Goal: Task Accomplishment & Management: Manage account settings

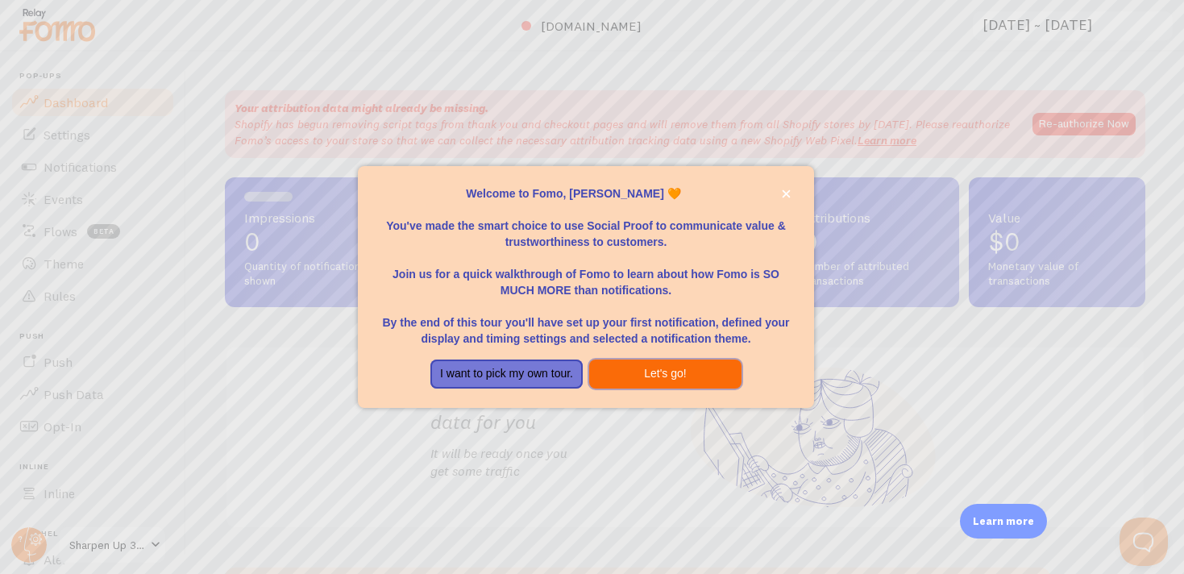
click at [661, 378] on button "Let's go!" at bounding box center [665, 373] width 152 height 29
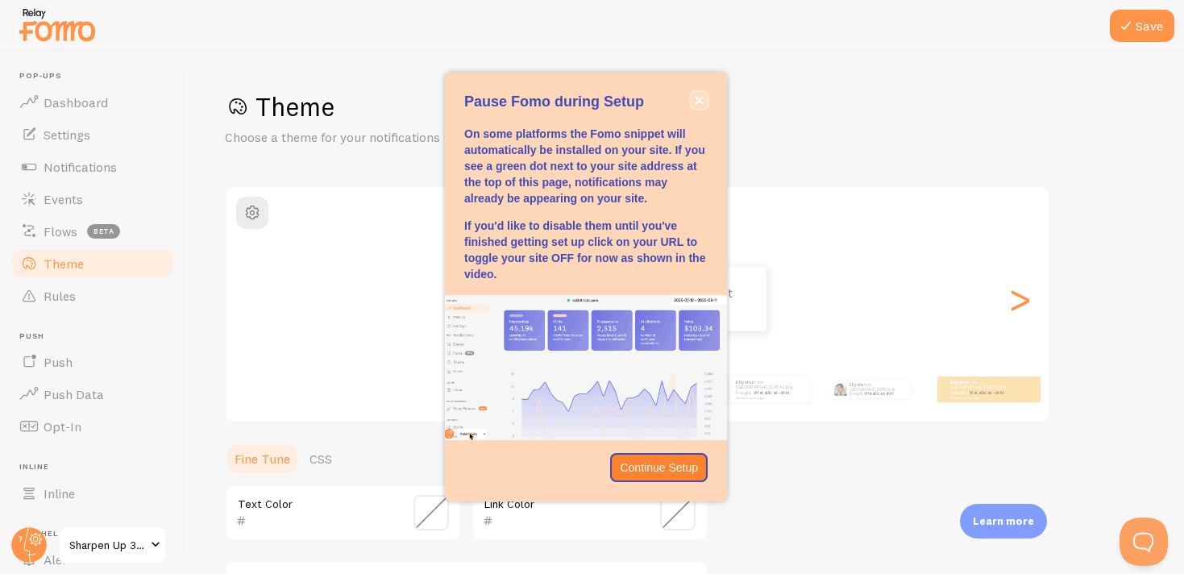
click at [697, 96] on icon "close," at bounding box center [699, 100] width 9 height 9
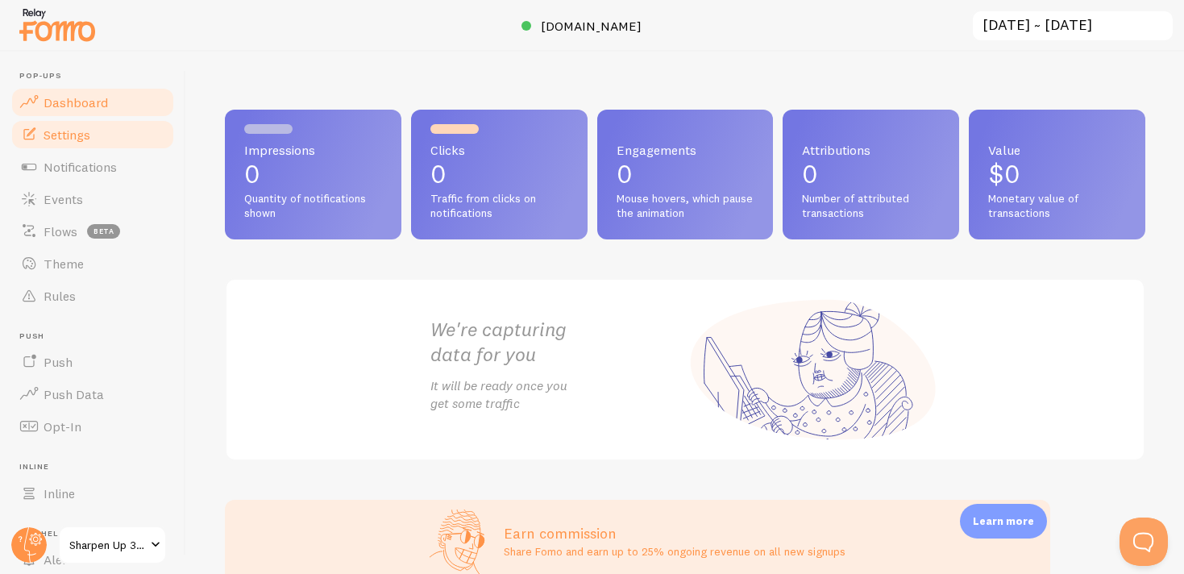
click at [85, 138] on span "Settings" at bounding box center [67, 135] width 47 height 16
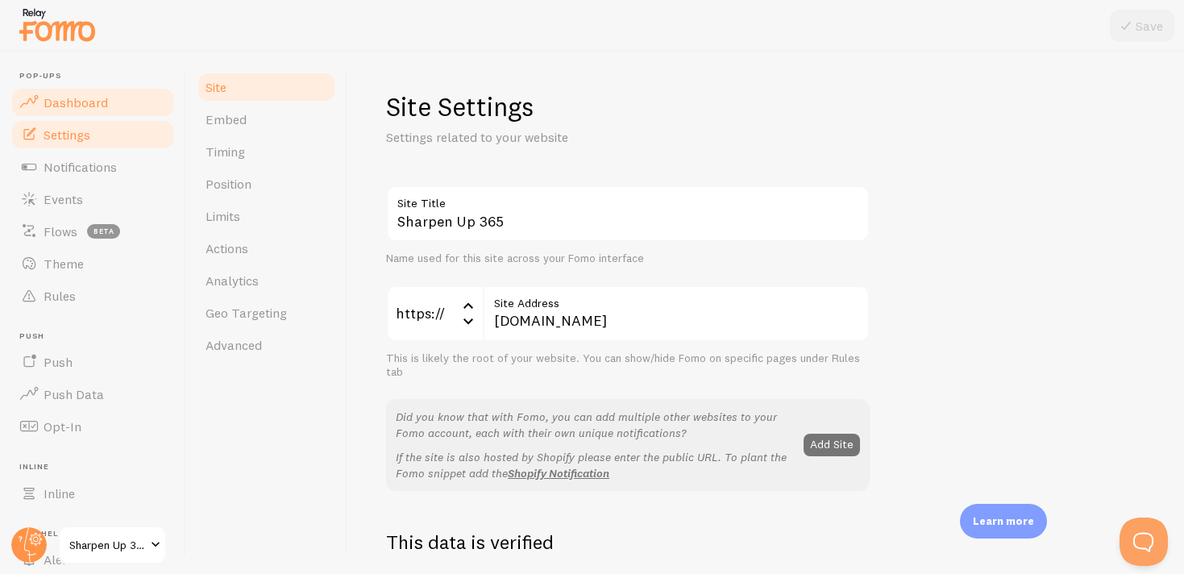
click at [73, 109] on span "Dashboard" at bounding box center [76, 102] width 64 height 16
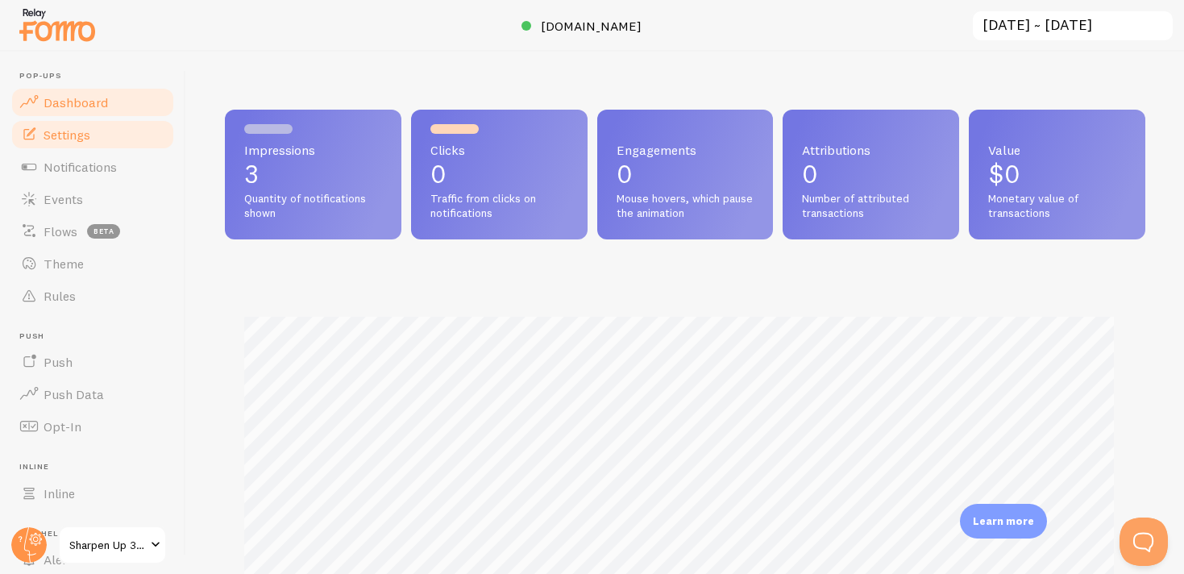
click at [105, 134] on link "Settings" at bounding box center [93, 134] width 166 height 32
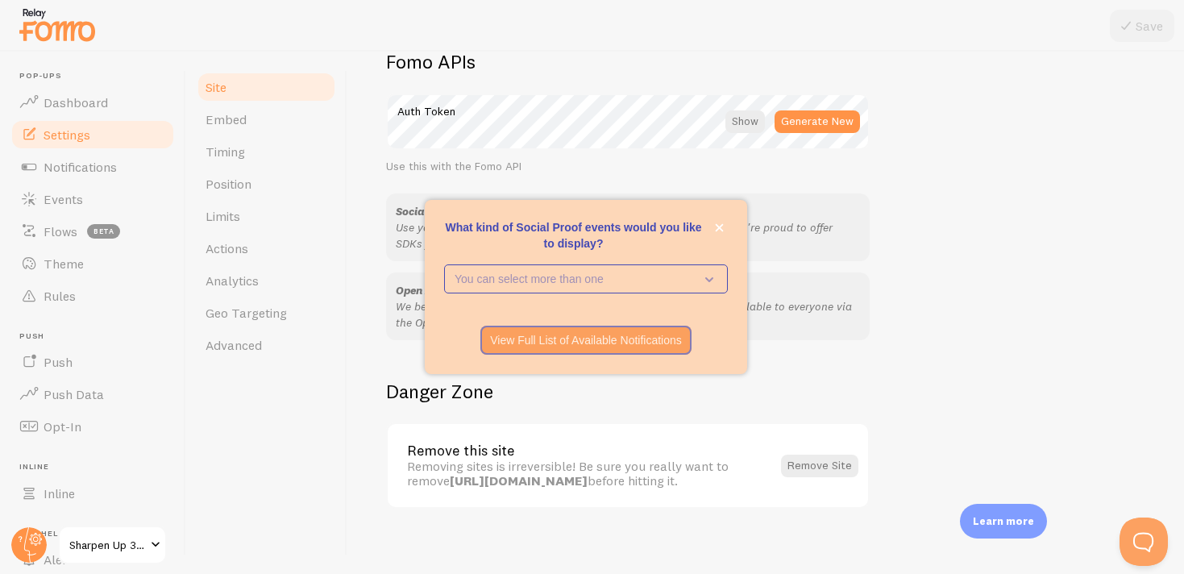
scroll to position [948, 0]
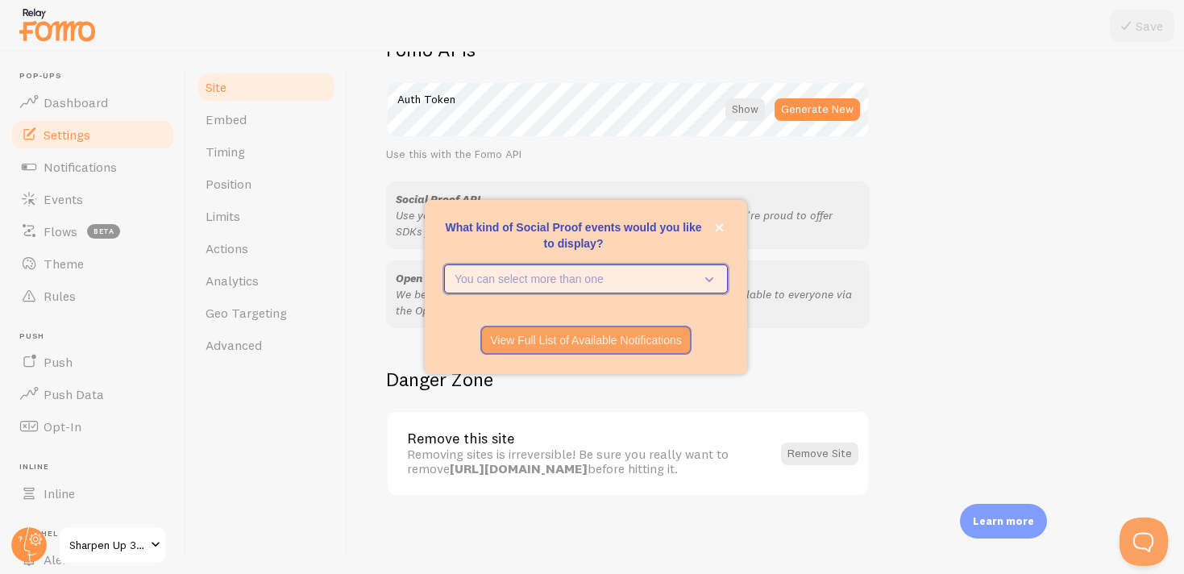
click at [610, 289] on button "You can select more than one" at bounding box center [586, 278] width 284 height 29
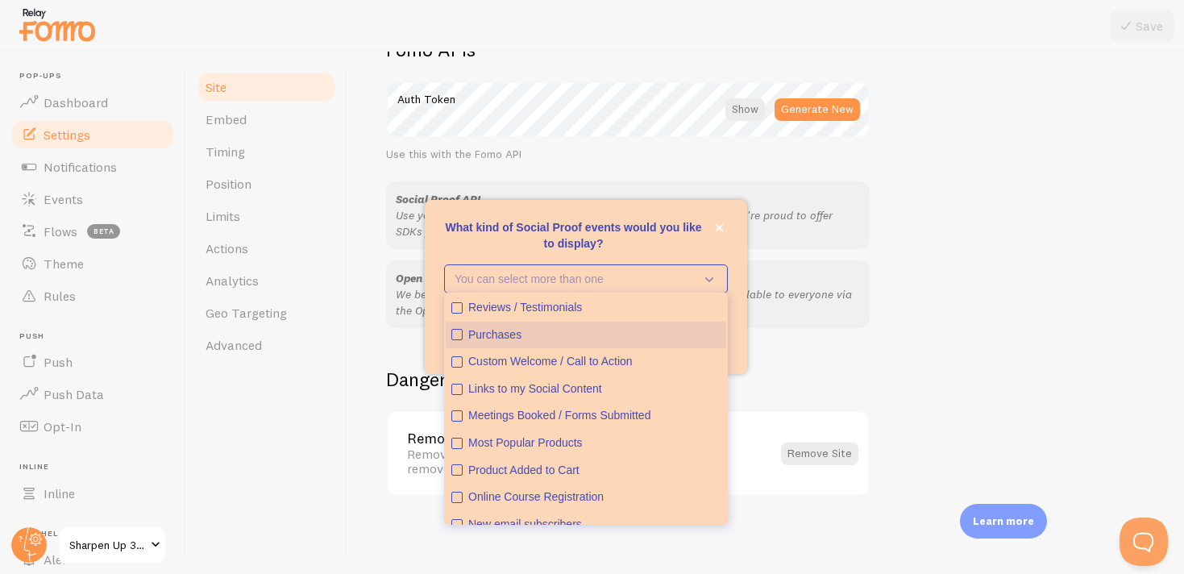
click at [456, 334] on icon "Purchases" at bounding box center [457, 335] width 10 height 10
click at [579, 259] on div "What kind of Social Proof events would you like to display?" at bounding box center [586, 257] width 322 height 13
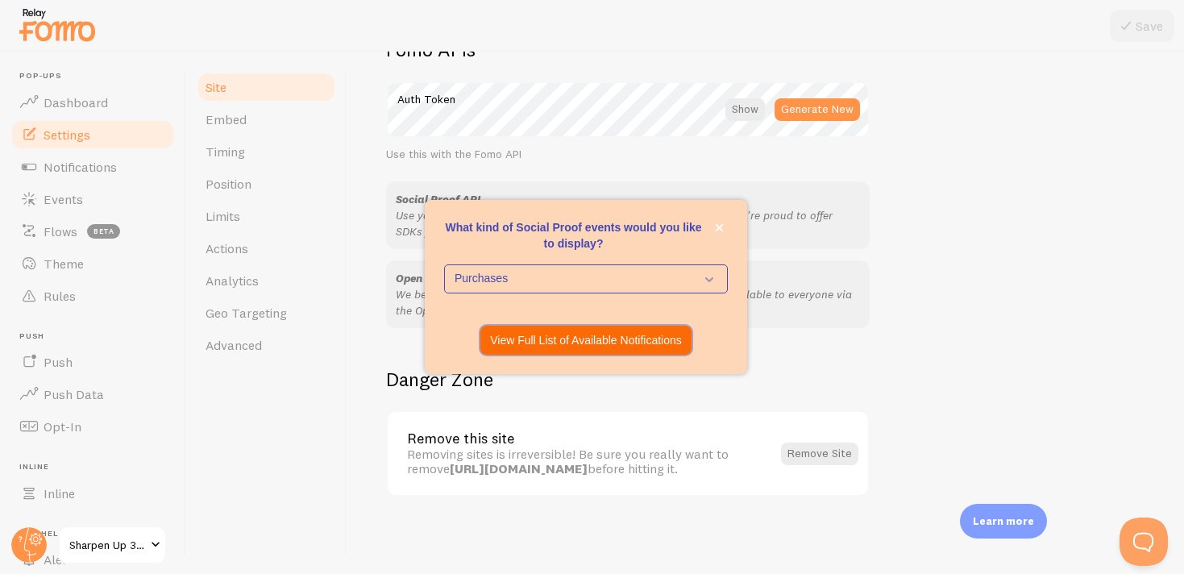
click at [576, 339] on p "View Full List of Available Notifications" at bounding box center [586, 340] width 192 height 16
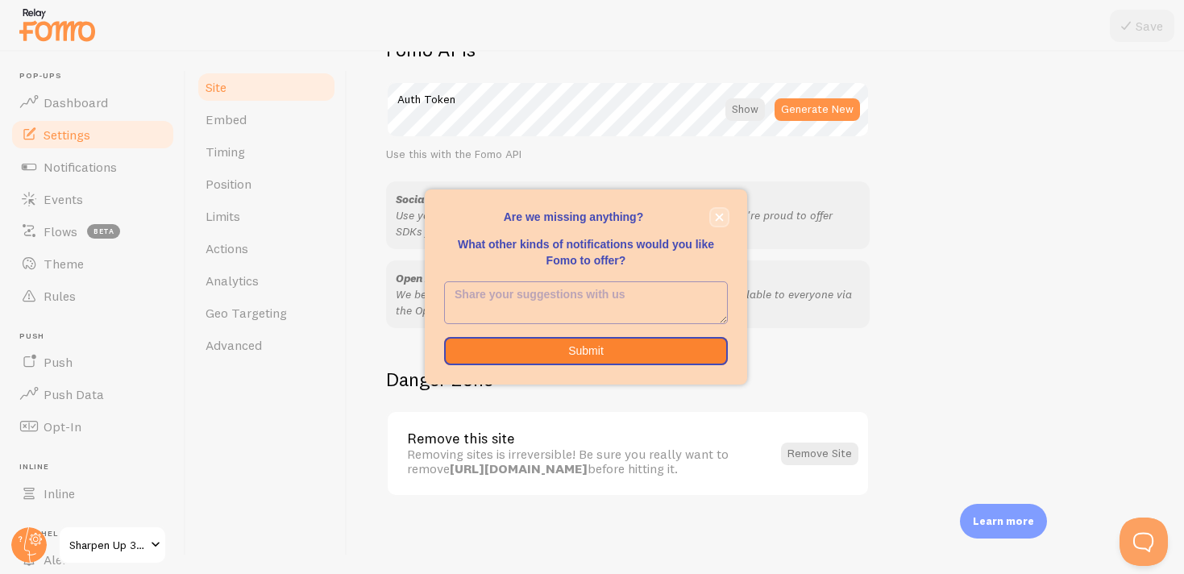
click at [716, 221] on button "close," at bounding box center [719, 217] width 17 height 17
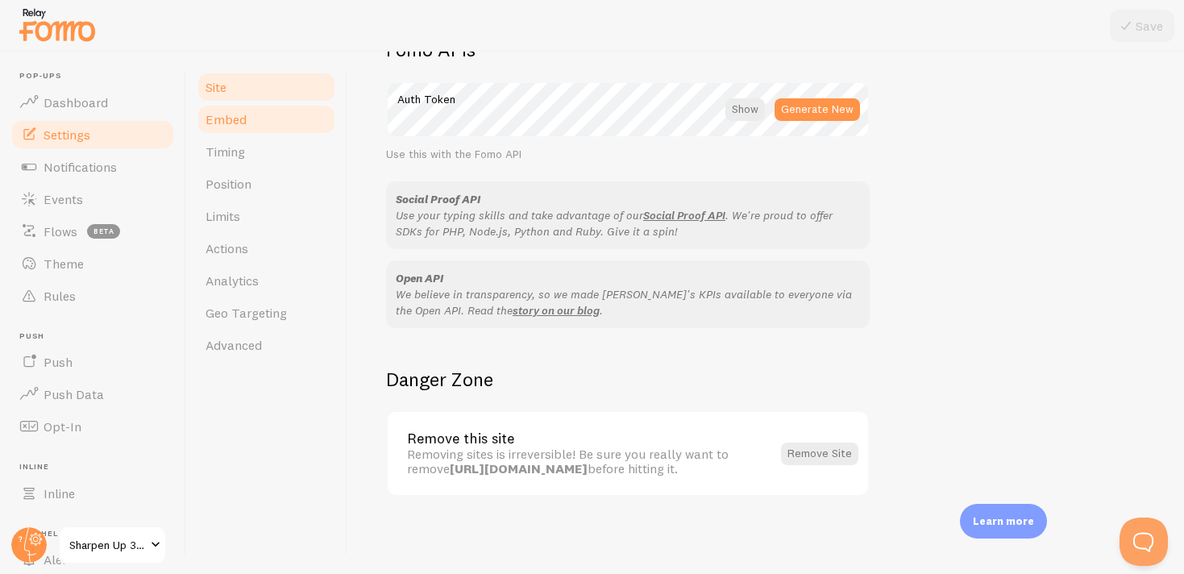
click at [269, 113] on link "Embed" at bounding box center [266, 119] width 141 height 32
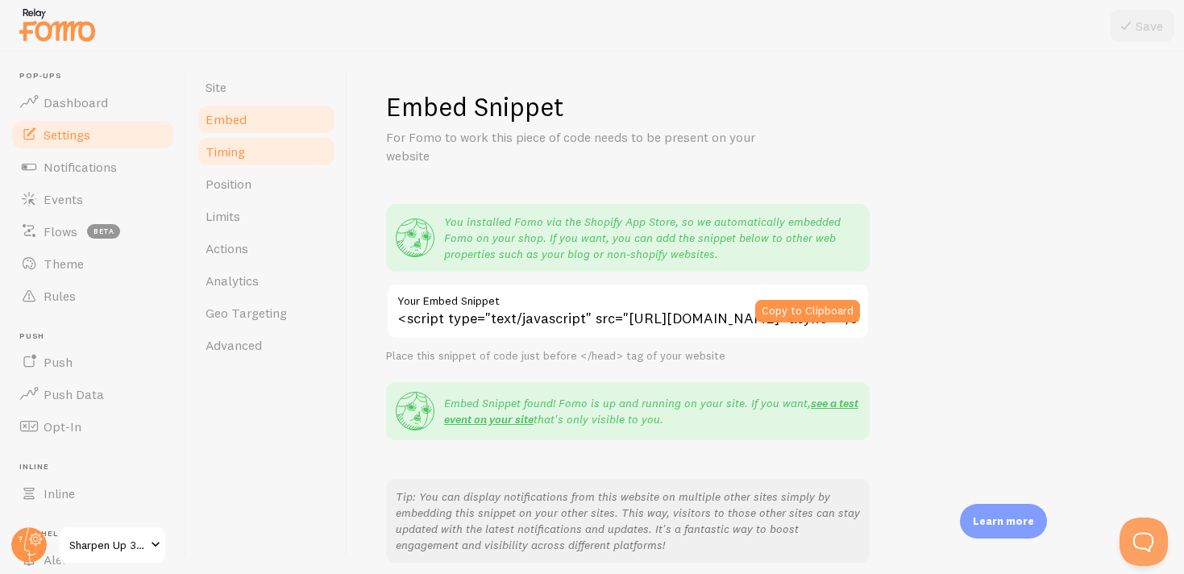
click at [260, 157] on link "Timing" at bounding box center [266, 151] width 141 height 32
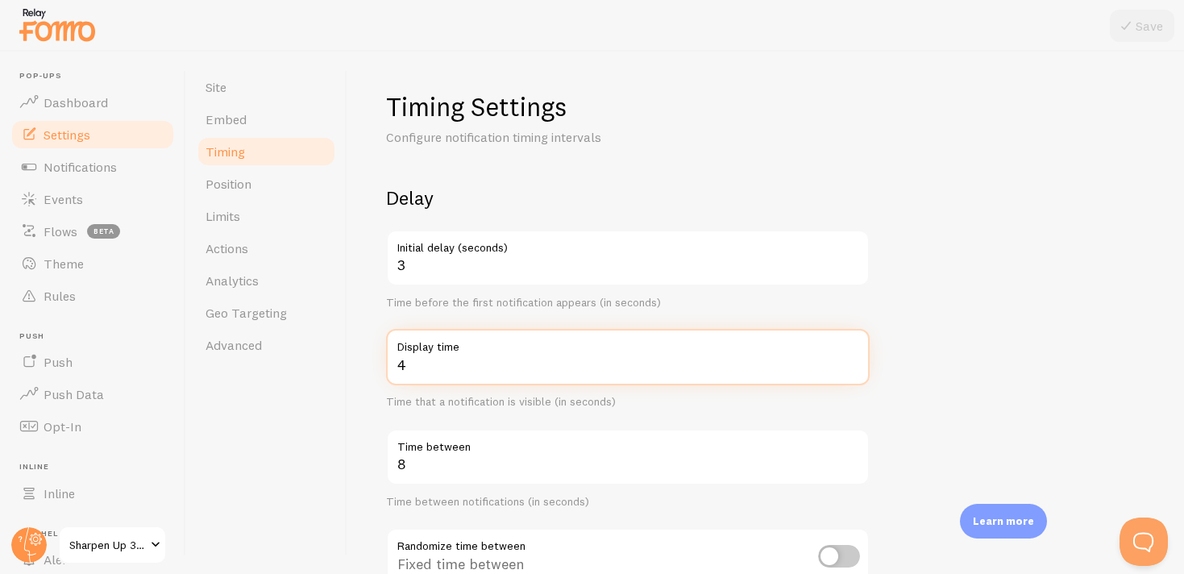
click at [434, 362] on input "4" at bounding box center [628, 357] width 484 height 56
type input "5"
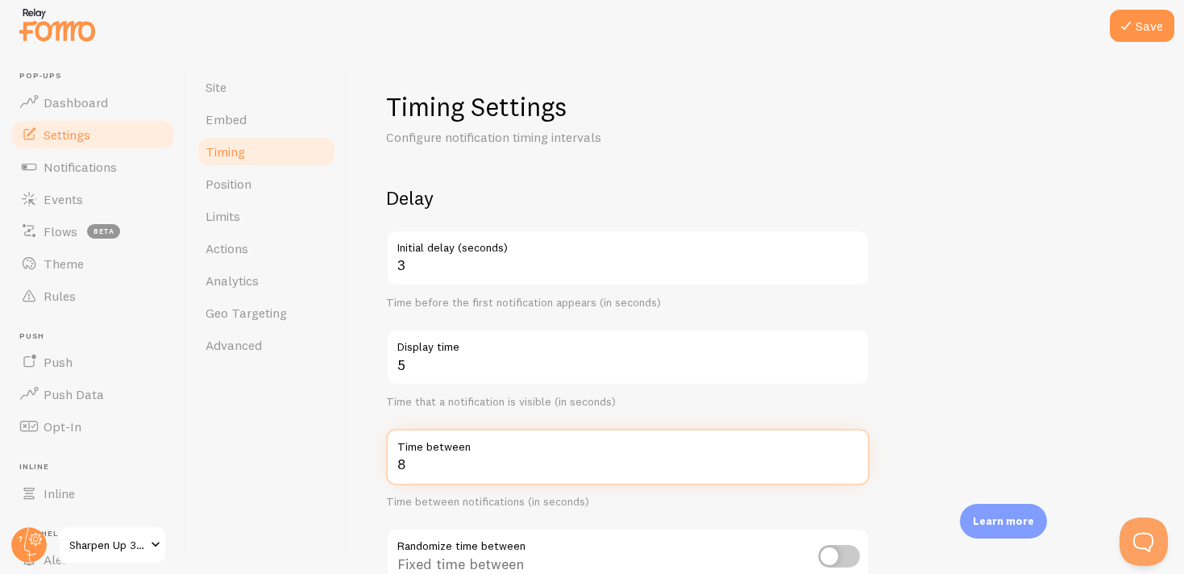
click at [409, 473] on input "8" at bounding box center [628, 457] width 484 height 56
type input "10"
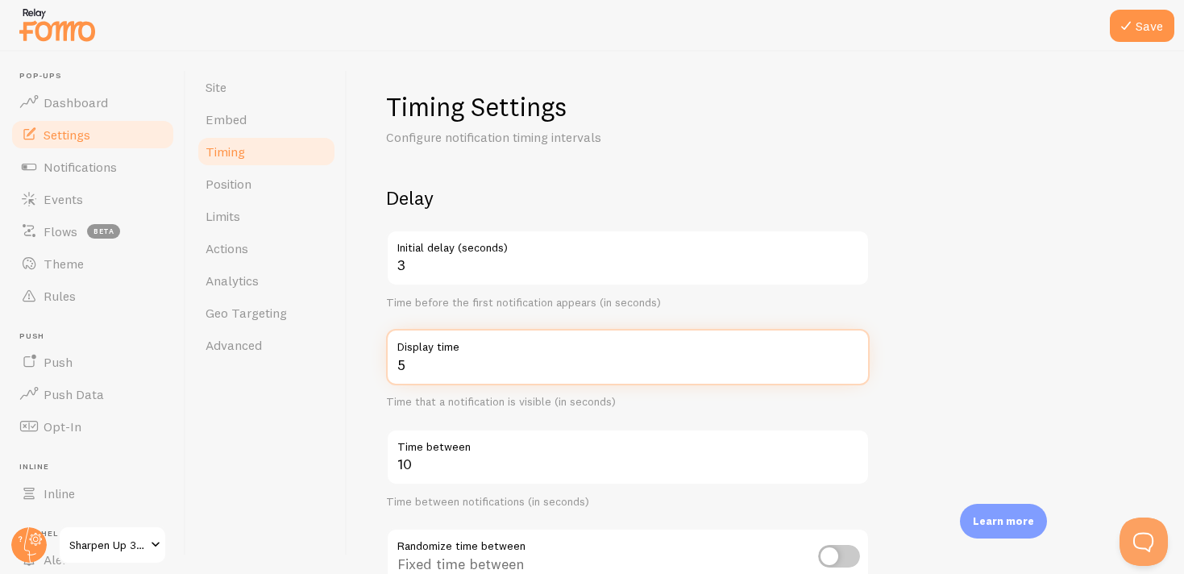
click at [1074, 338] on form "Delay 3 Initial delay (seconds) Time before the first notification appears (in …" at bounding box center [765, 530] width 759 height 691
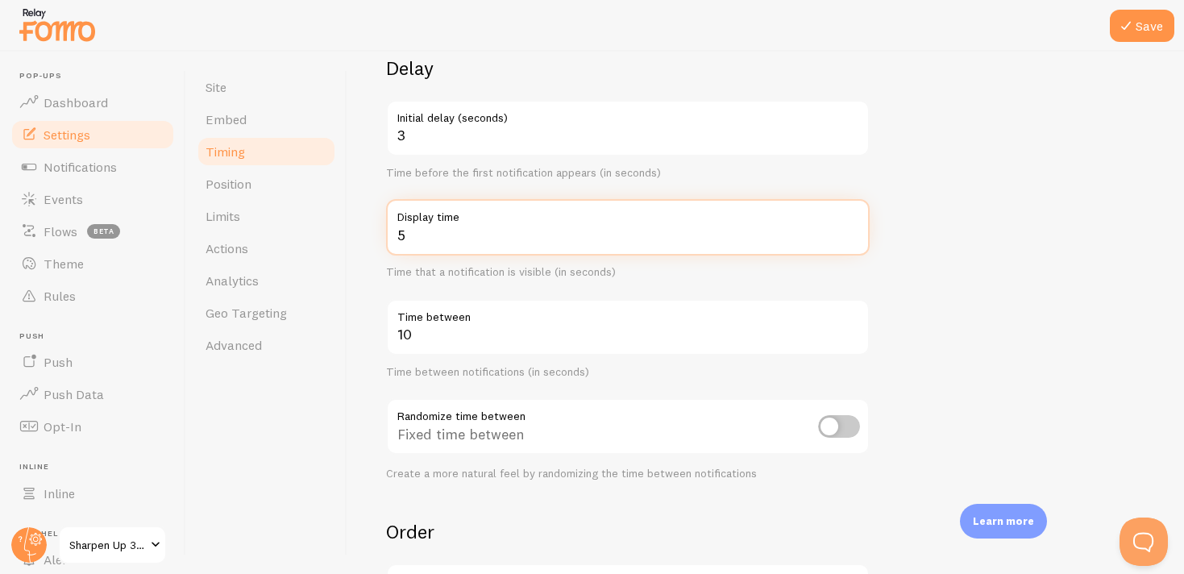
scroll to position [247, 0]
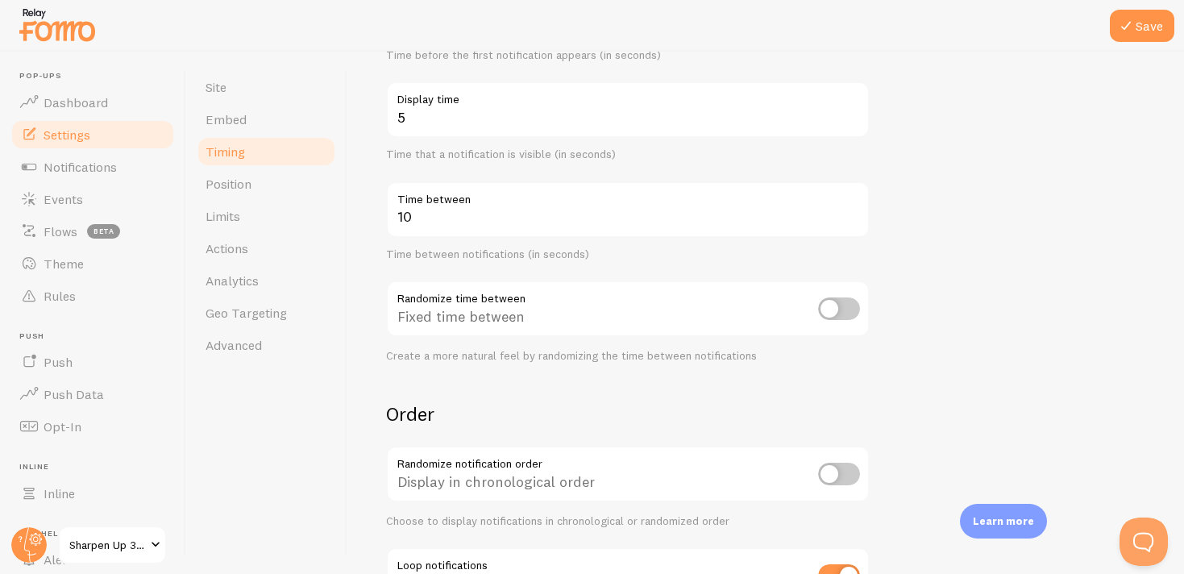
click at [606, 416] on h2 "Order" at bounding box center [628, 413] width 484 height 25
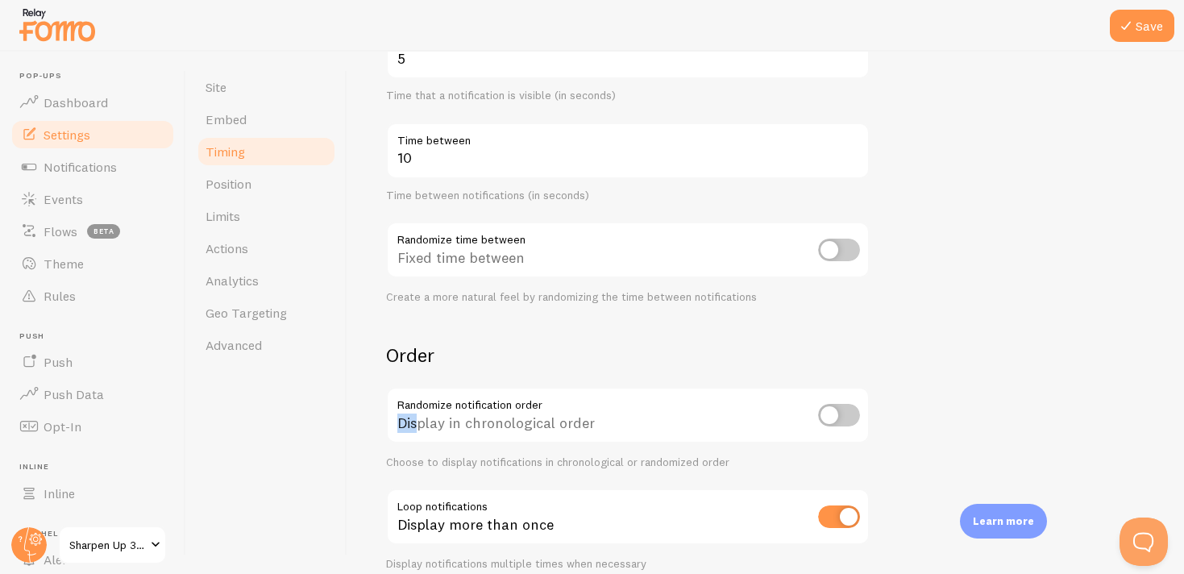
drag, startPoint x: 416, startPoint y: 421, endPoint x: 607, endPoint y: 412, distance: 191.2
click at [607, 412] on div "Display in chronological order" at bounding box center [628, 416] width 484 height 59
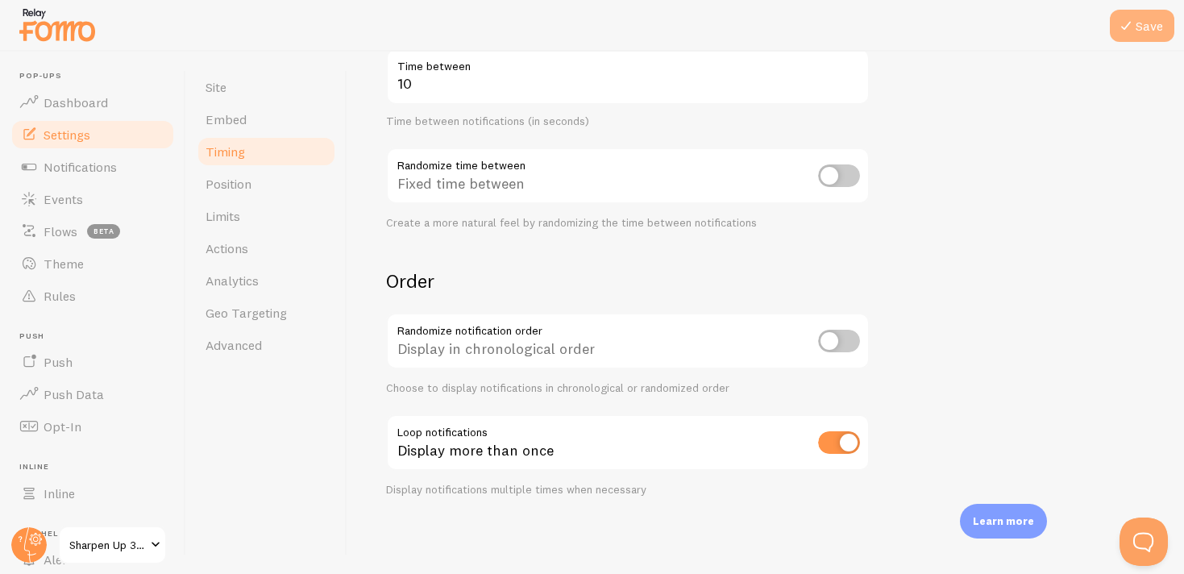
click at [1143, 30] on button "Save" at bounding box center [1142, 26] width 64 height 32
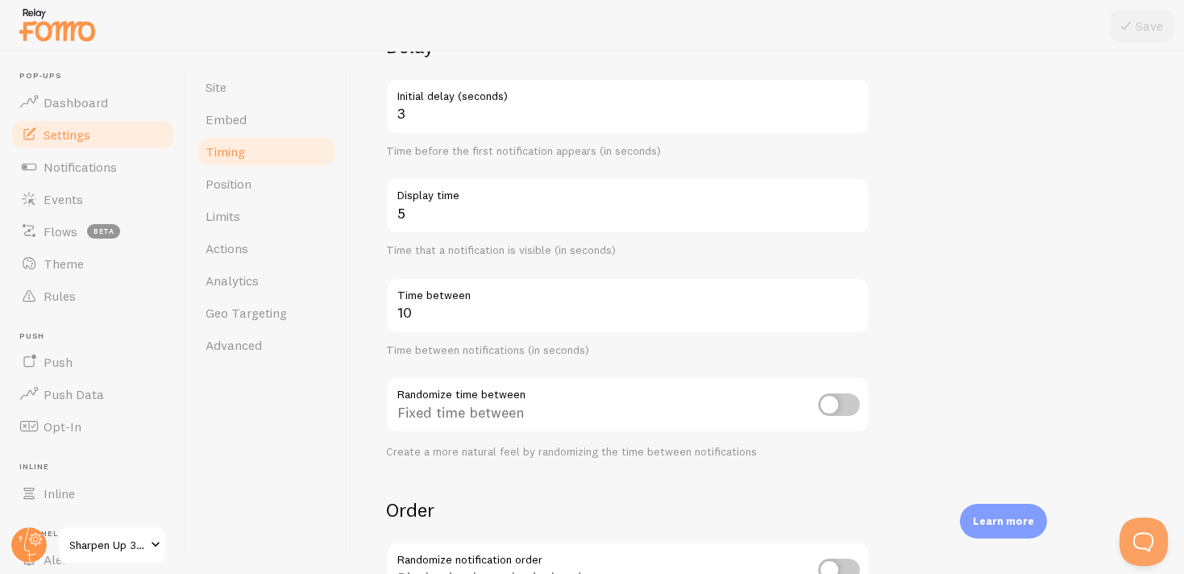
scroll to position [151, 0]
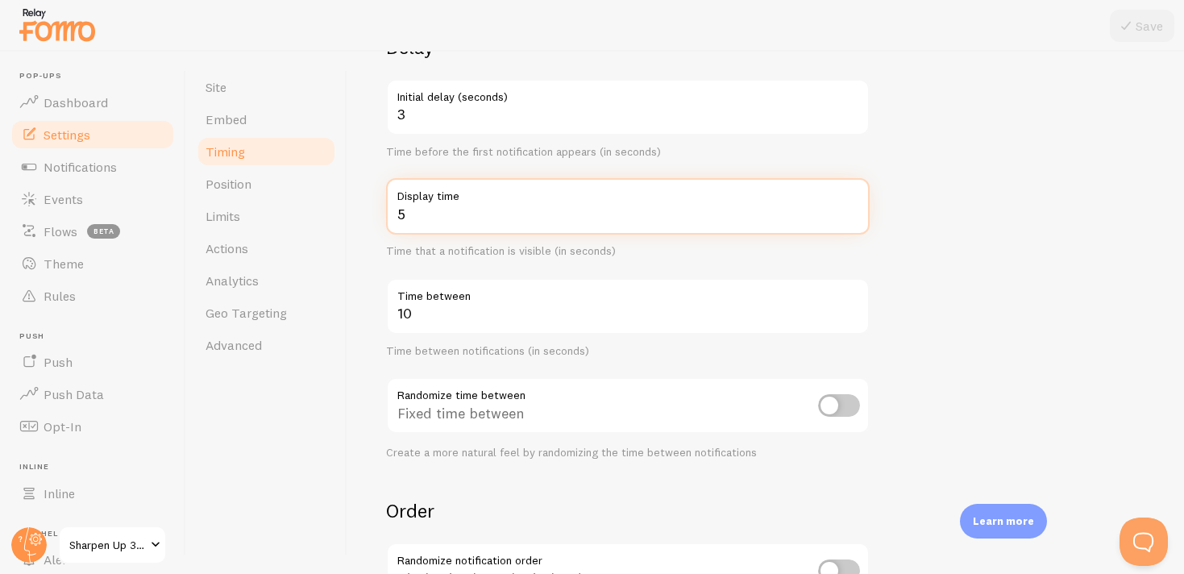
click at [420, 213] on input "5" at bounding box center [628, 206] width 484 height 56
type input "4"
click at [853, 217] on input "4" at bounding box center [628, 206] width 484 height 56
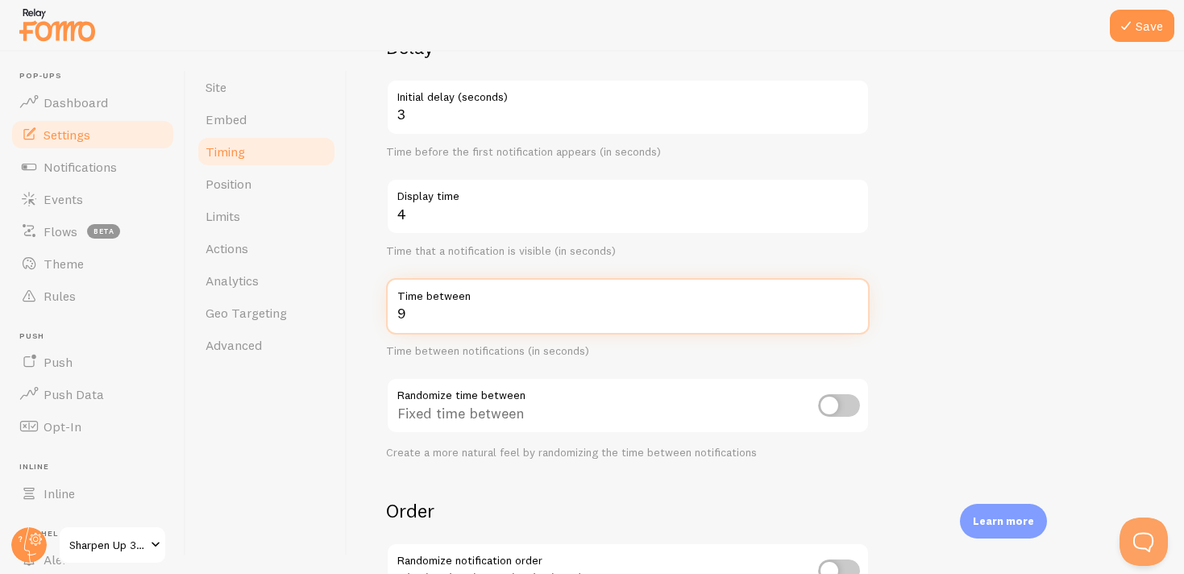
click at [853, 320] on input "9" at bounding box center [628, 306] width 484 height 56
type input "8"
click at [853, 320] on input "8" at bounding box center [628, 306] width 484 height 56
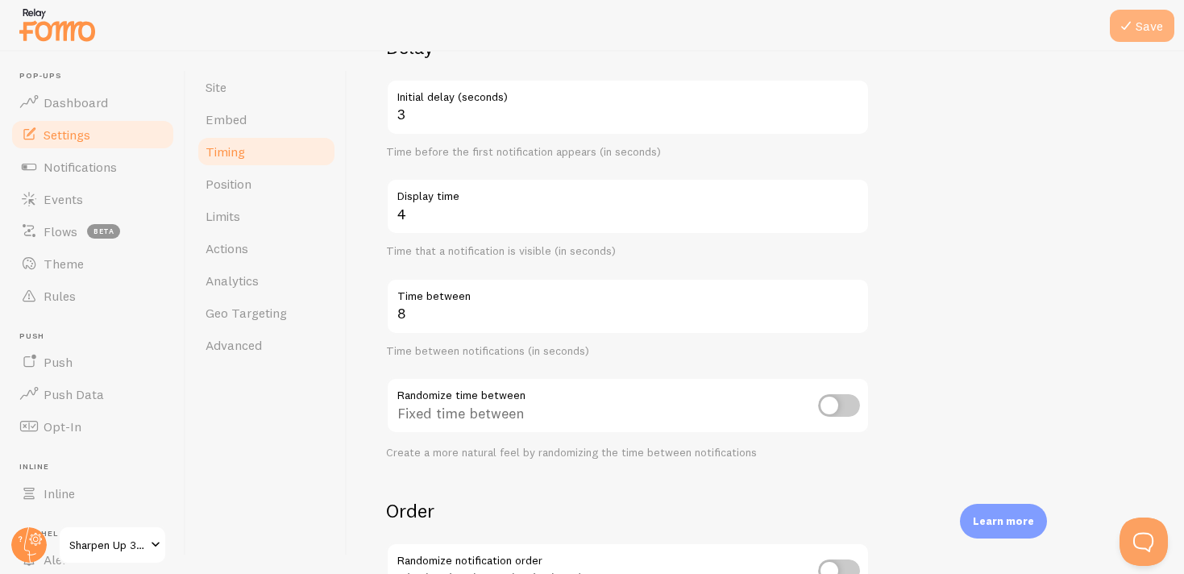
click at [1140, 29] on button "Save" at bounding box center [1142, 26] width 64 height 32
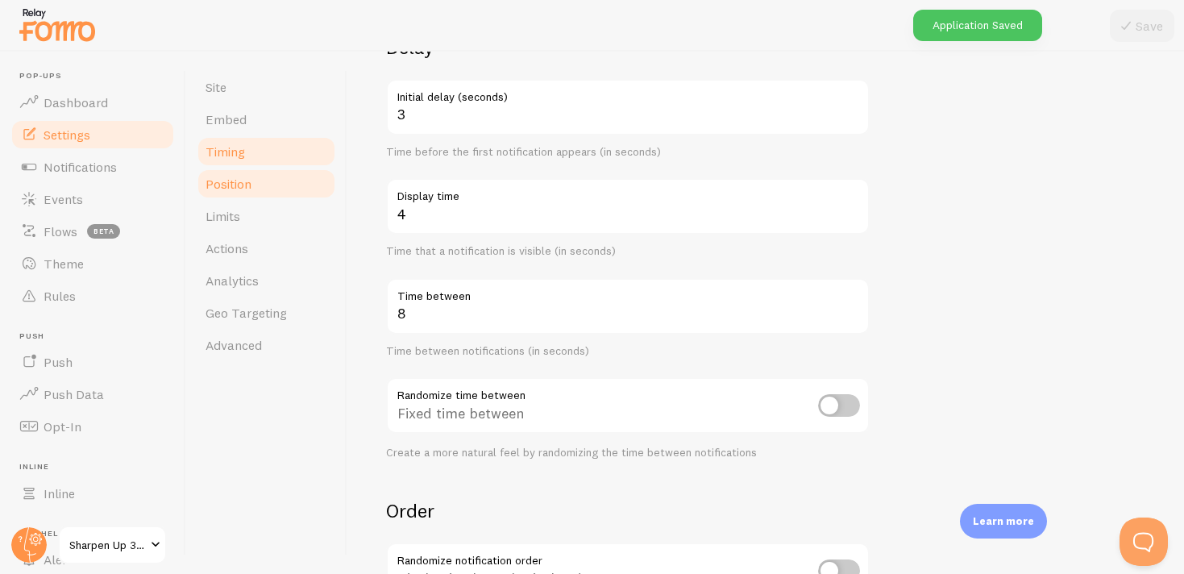
click at [231, 185] on span "Position" at bounding box center [229, 184] width 46 height 16
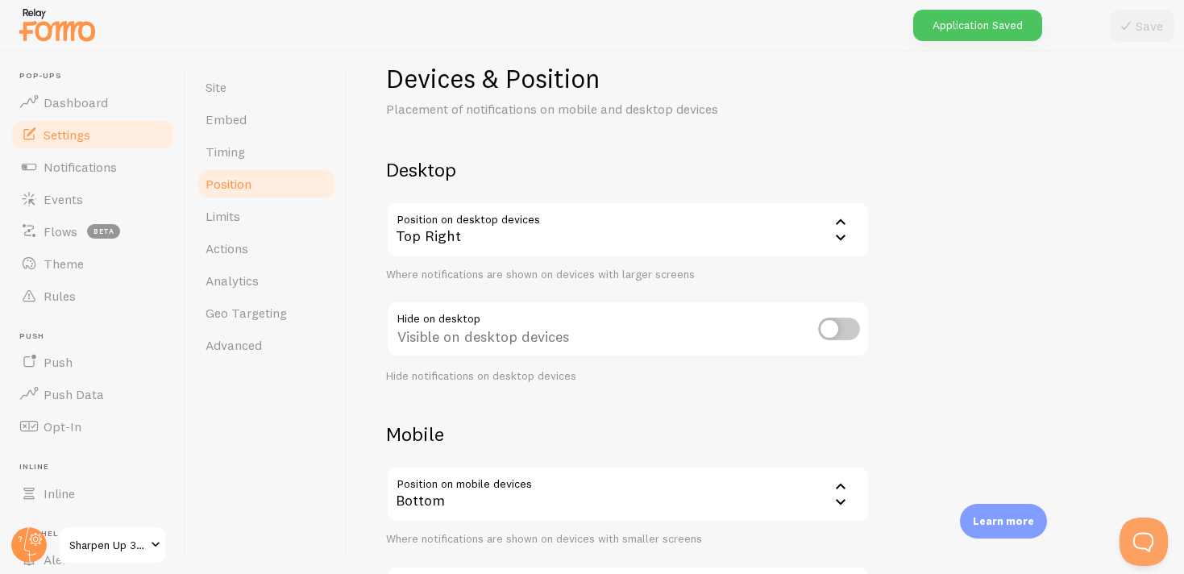
scroll to position [43, 0]
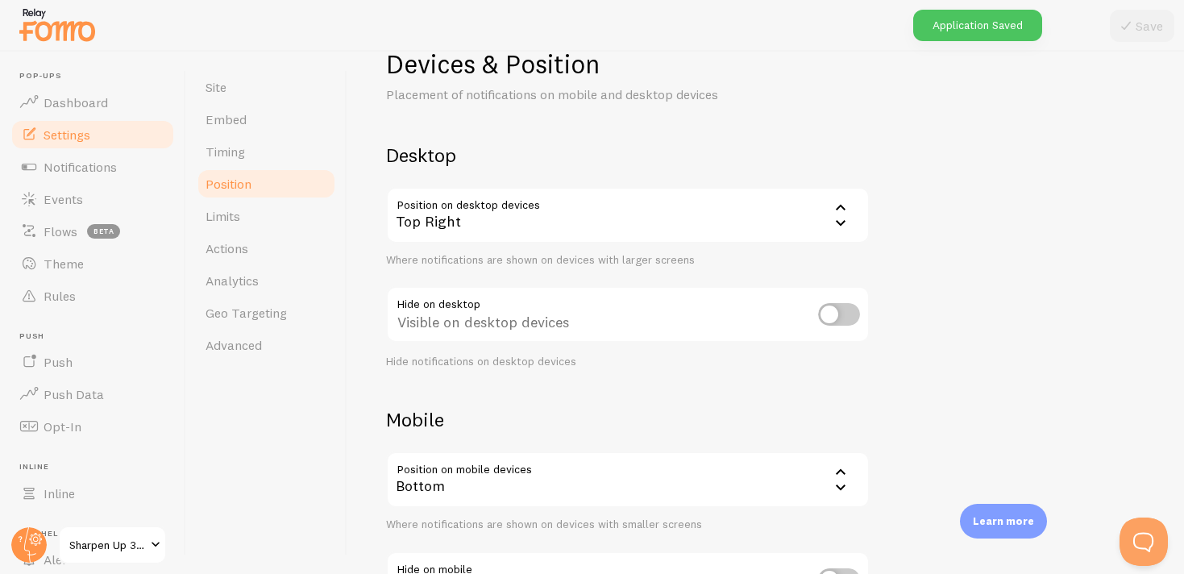
click at [600, 220] on div "Top Right" at bounding box center [628, 215] width 484 height 56
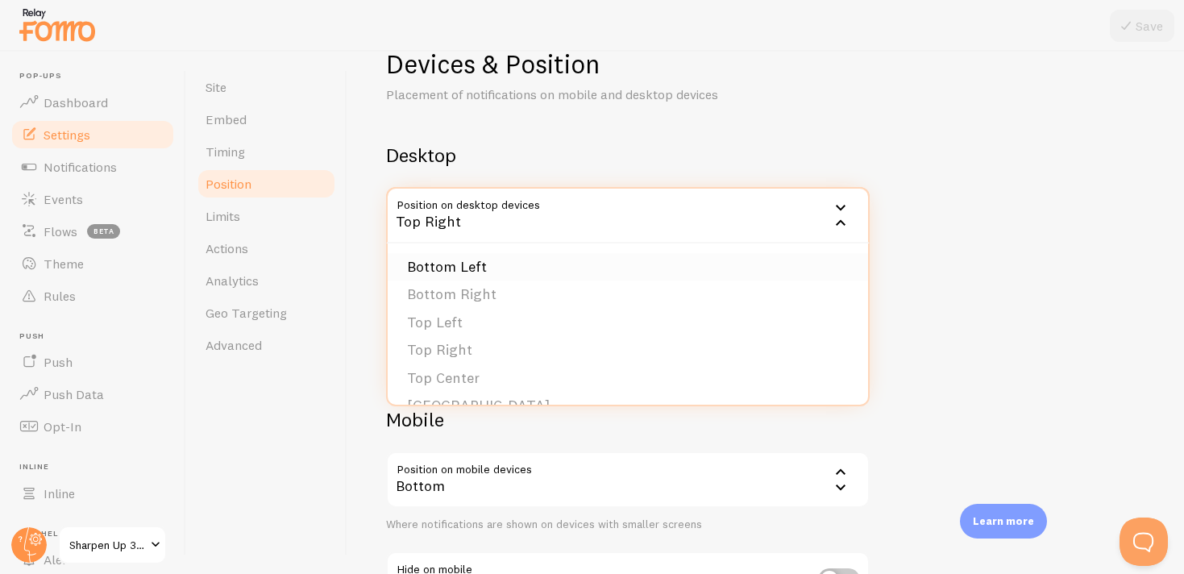
click at [545, 262] on li "Bottom Left" at bounding box center [628, 267] width 480 height 28
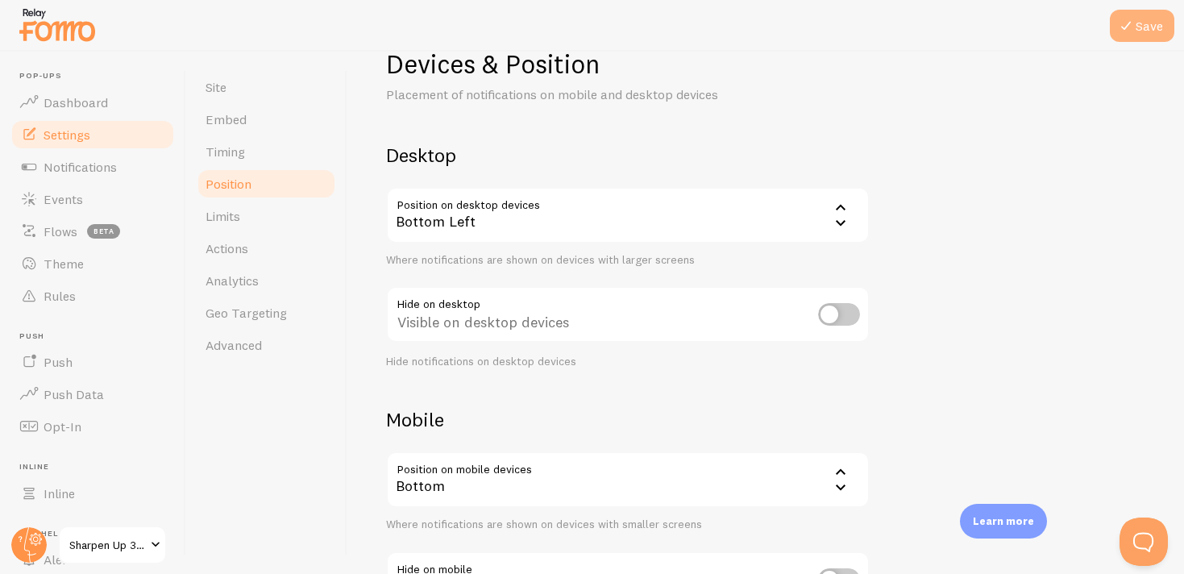
click at [1149, 26] on button "Save" at bounding box center [1142, 26] width 64 height 32
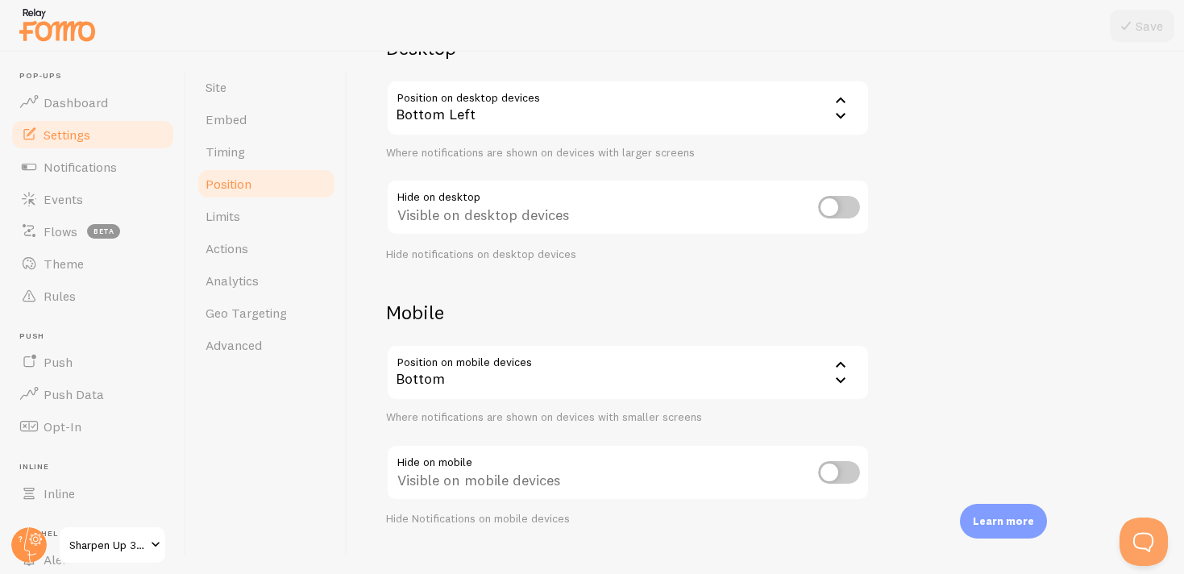
scroll to position [179, 0]
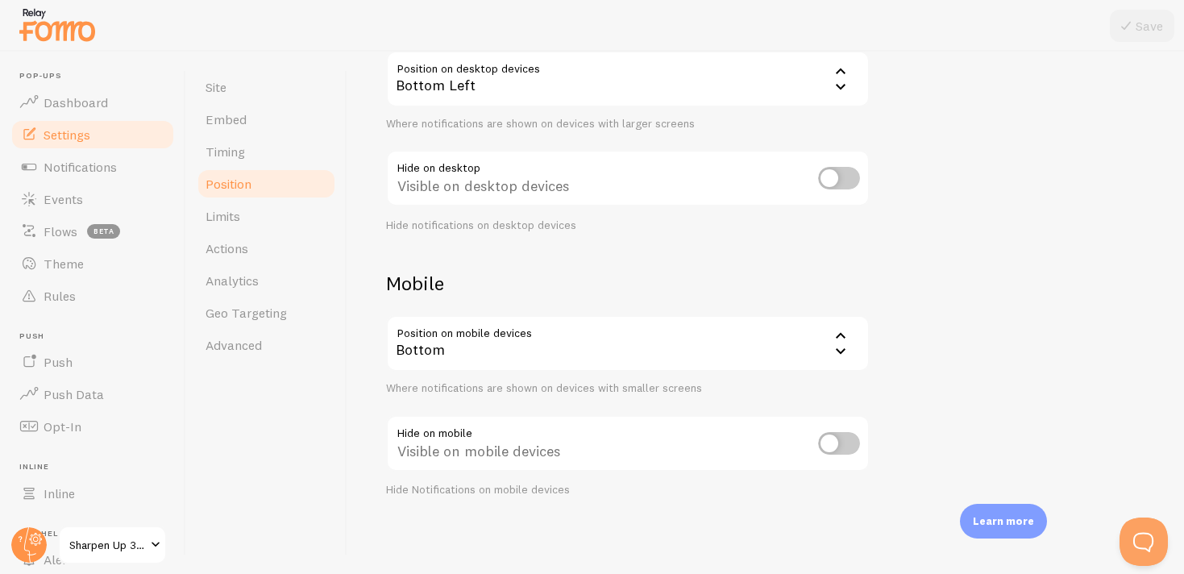
click at [633, 350] on div "Bottom" at bounding box center [628, 343] width 484 height 56
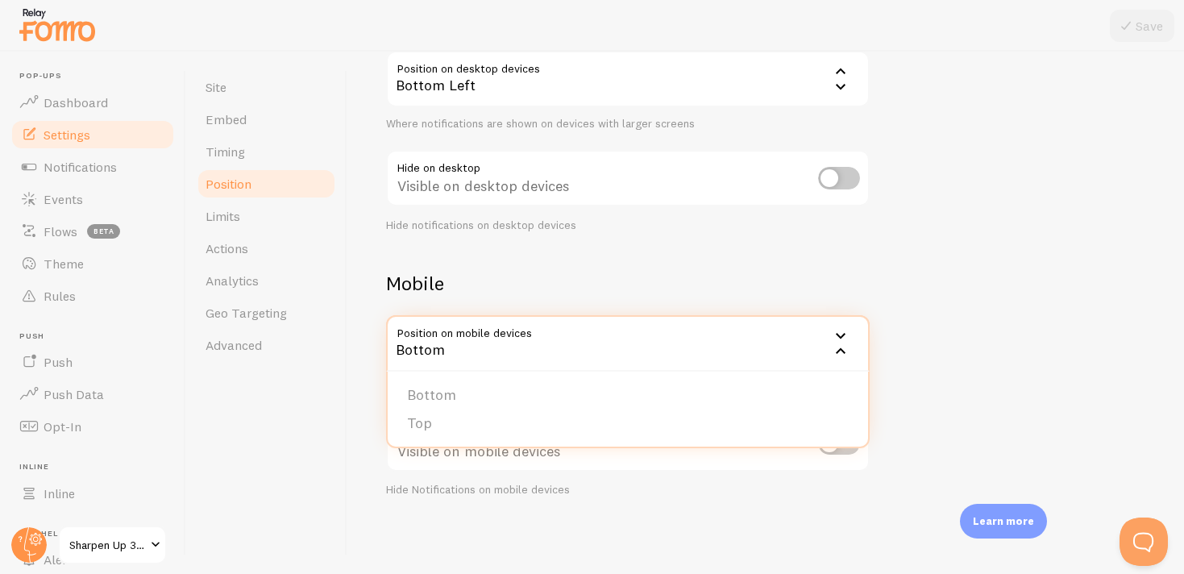
click at [640, 285] on h2 "Mobile" at bounding box center [628, 283] width 484 height 25
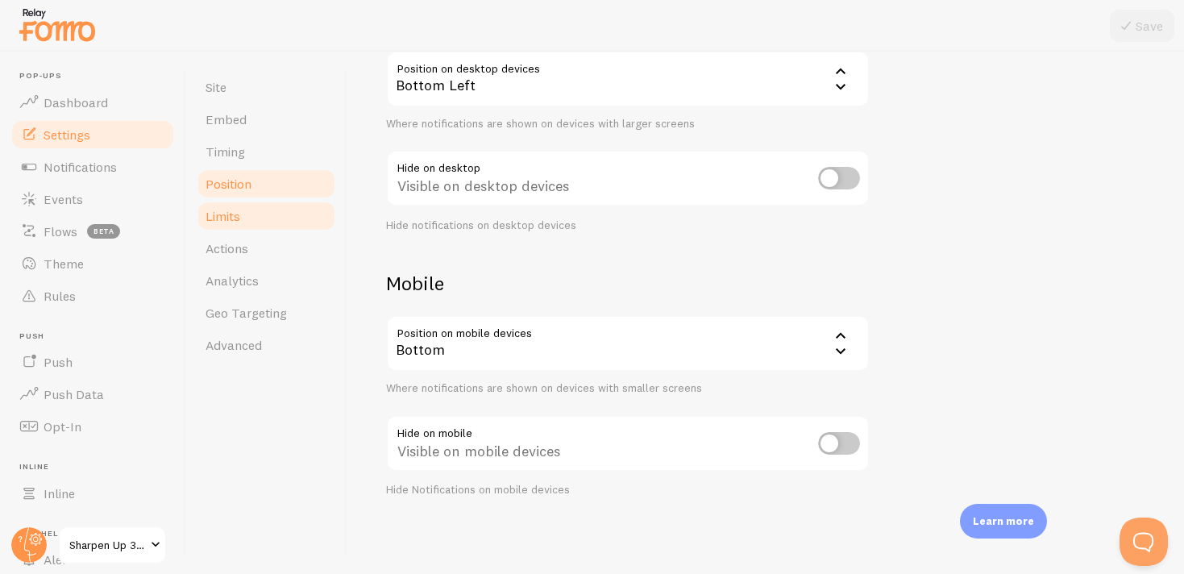
click at [255, 218] on link "Limits" at bounding box center [266, 216] width 141 height 32
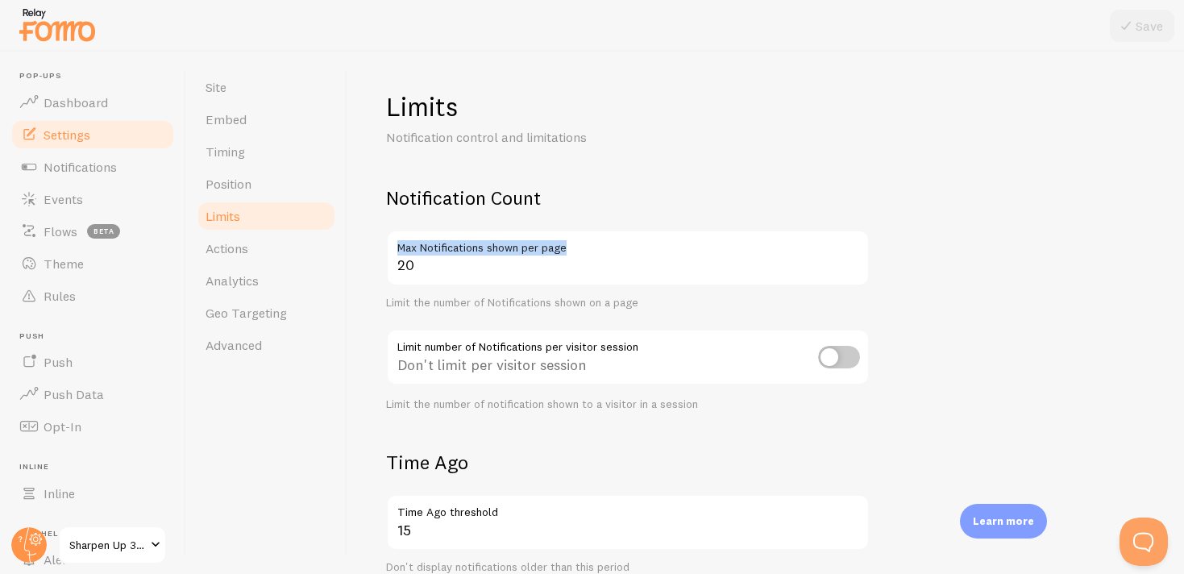
drag, startPoint x: 400, startPoint y: 251, endPoint x: 662, endPoint y: 241, distance: 262.1
click at [662, 241] on label "Max Notifications shown per page" at bounding box center [628, 243] width 484 height 27
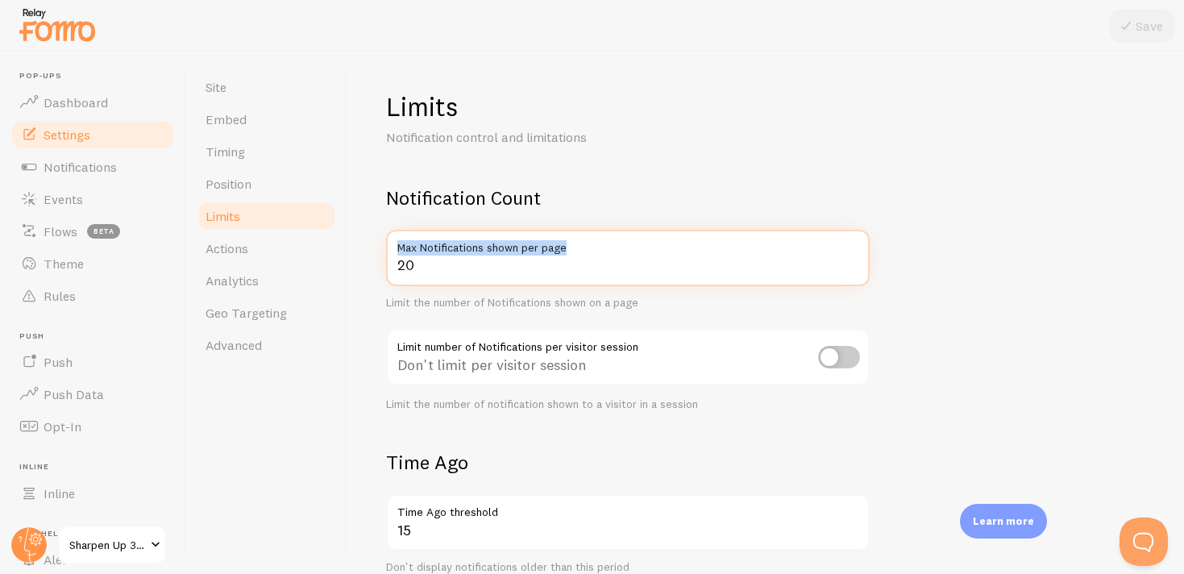
click at [662, 241] on input "20" at bounding box center [628, 258] width 484 height 56
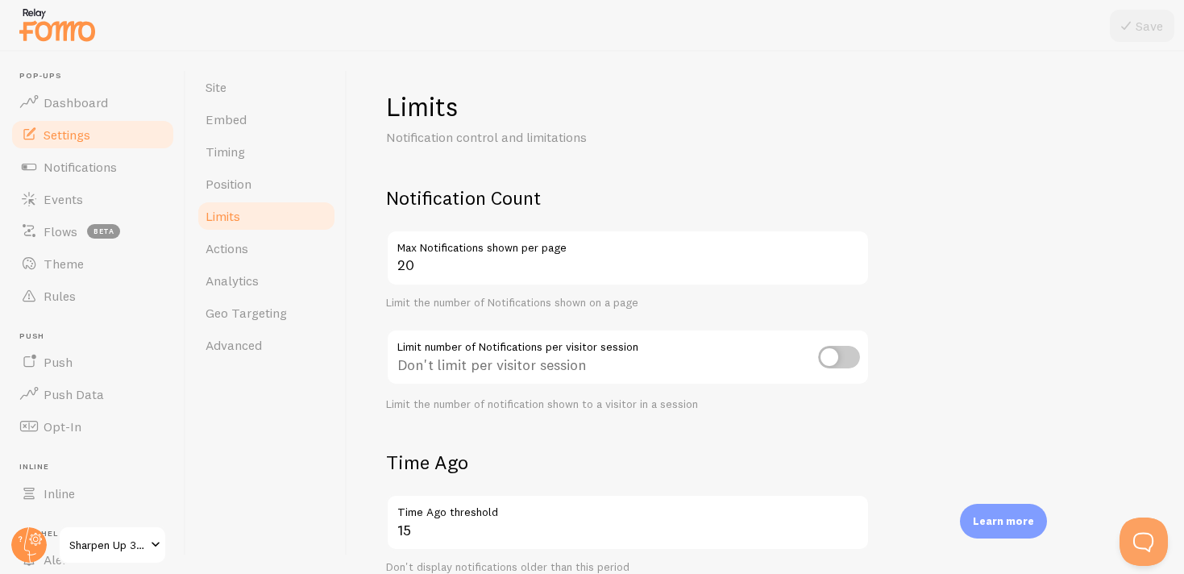
drag, startPoint x: 446, startPoint y: 346, endPoint x: 619, endPoint y: 350, distance: 172.5
click at [619, 351] on div "Don't limit per visitor session" at bounding box center [628, 358] width 484 height 59
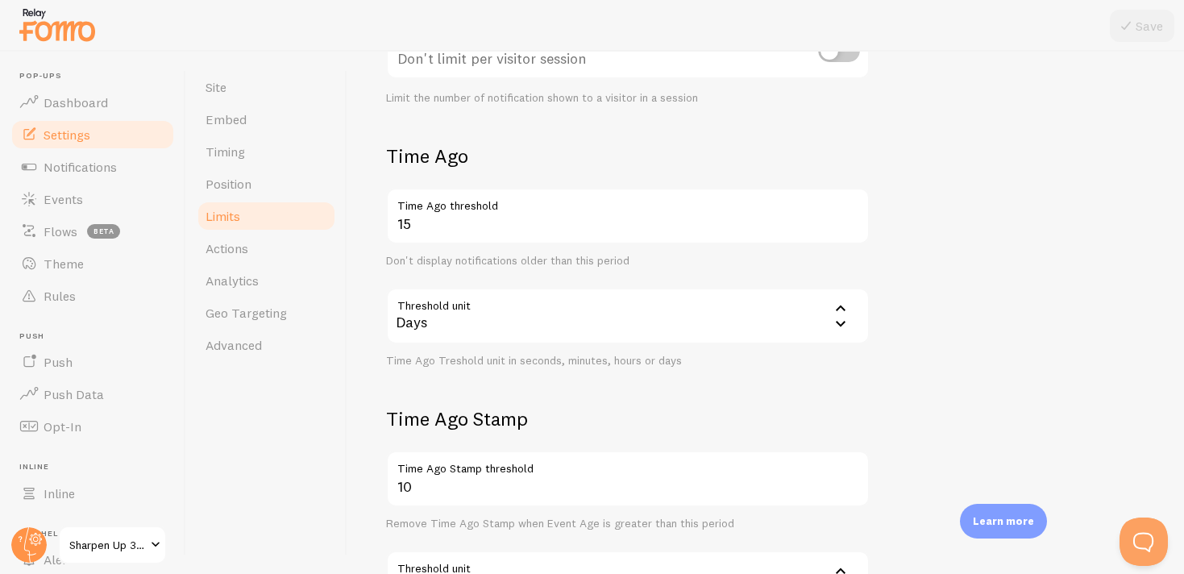
scroll to position [303, 0]
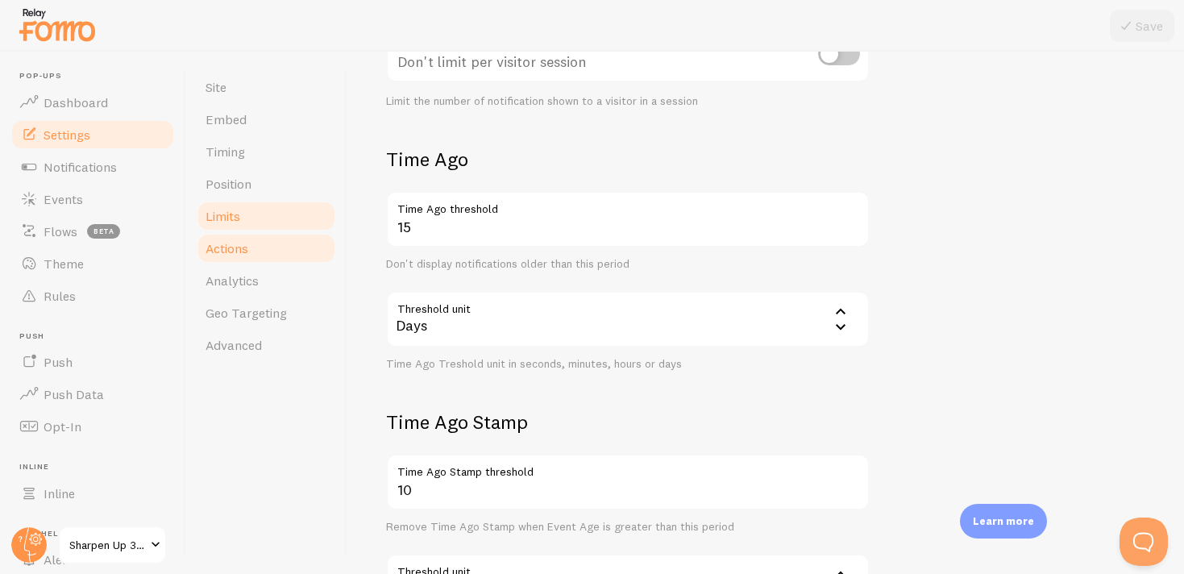
click at [263, 246] on link "Actions" at bounding box center [266, 248] width 141 height 32
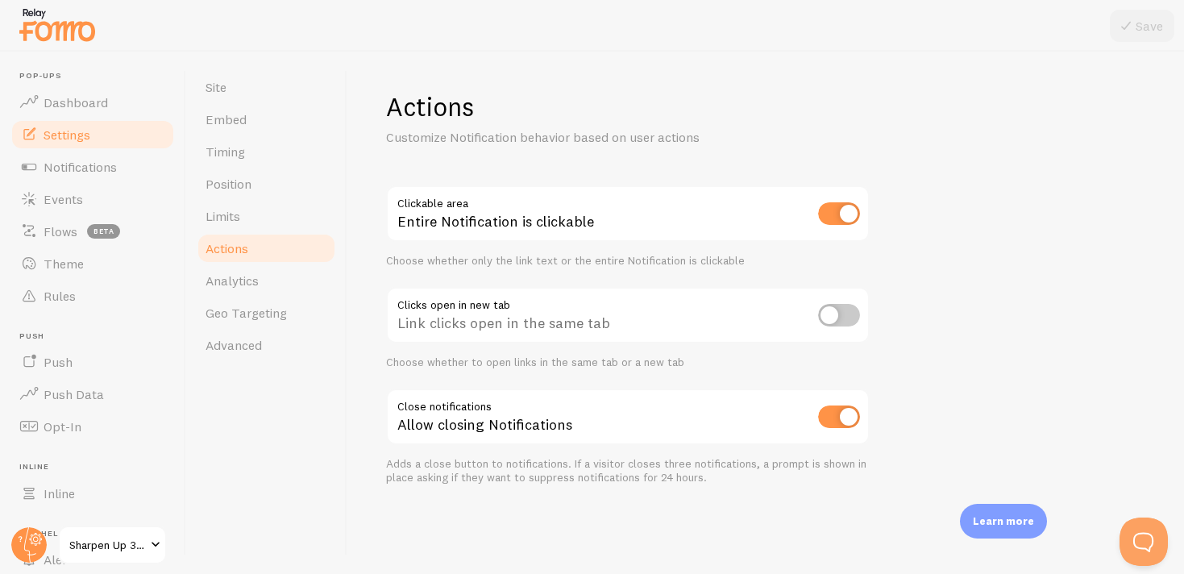
drag, startPoint x: 412, startPoint y: 311, endPoint x: 512, endPoint y: 303, distance: 100.3
click at [512, 303] on div "Link clicks open in the same tab" at bounding box center [628, 316] width 484 height 59
drag, startPoint x: 435, startPoint y: 332, endPoint x: 603, endPoint y: 331, distance: 167.6
click at [603, 331] on div "Link clicks open in the same tab" at bounding box center [628, 316] width 484 height 59
click at [776, 319] on div "Link clicks open in the same tab" at bounding box center [628, 316] width 484 height 59
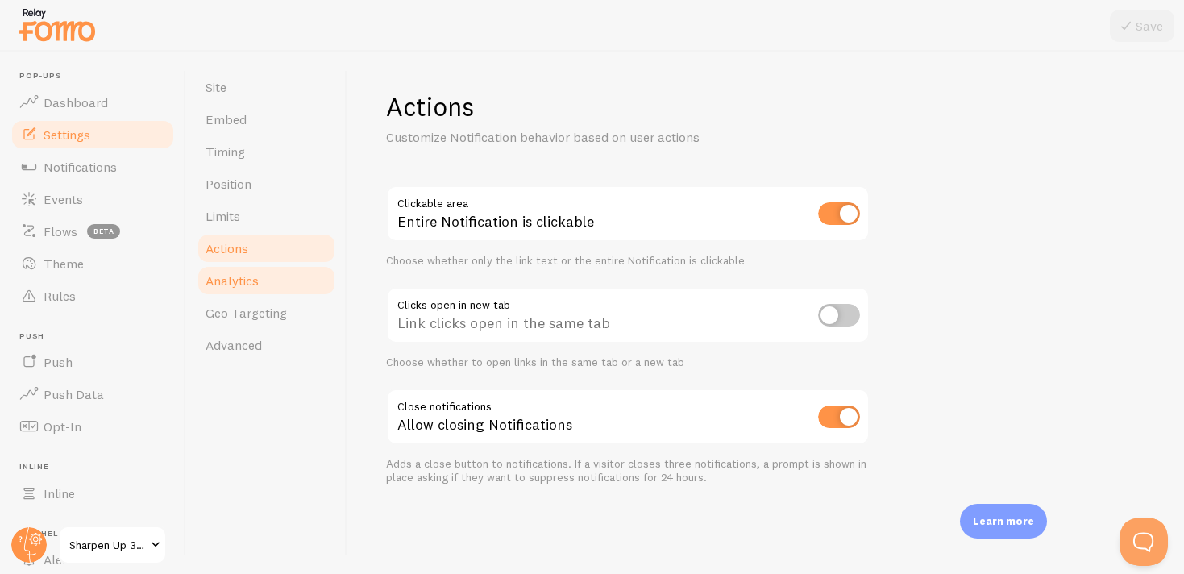
click at [248, 282] on span "Analytics" at bounding box center [232, 280] width 53 height 16
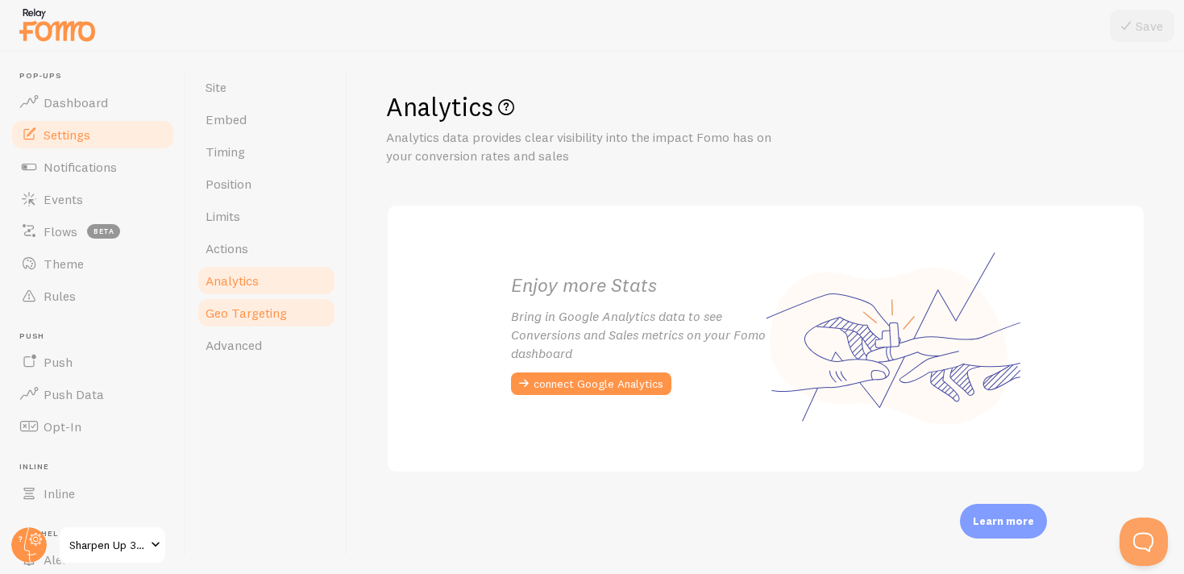
click at [243, 305] on span "Geo Targeting" at bounding box center [246, 313] width 81 height 16
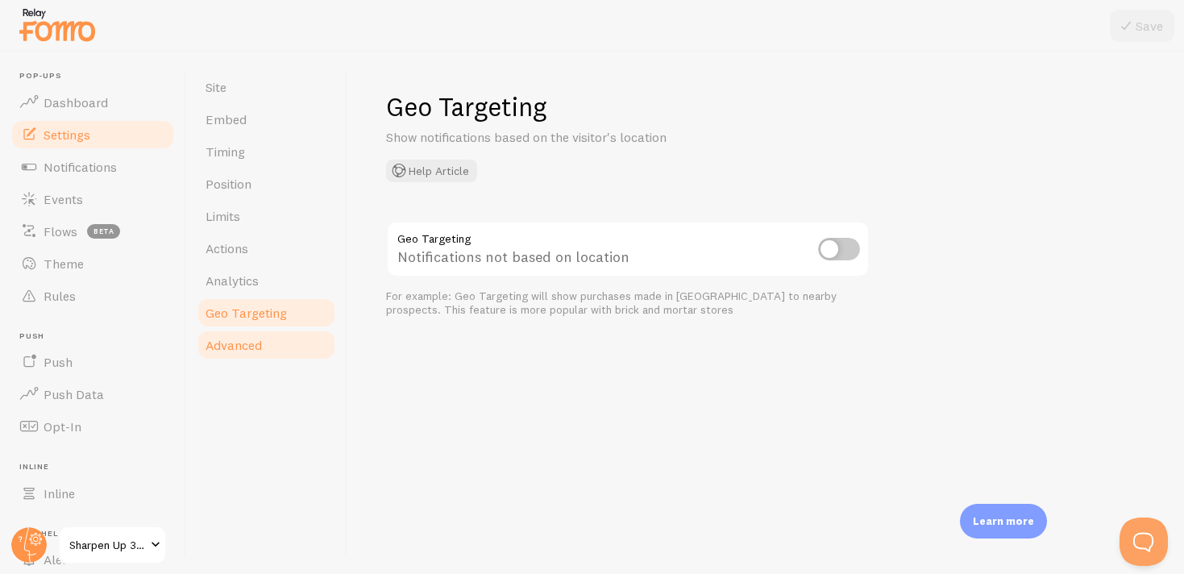
click at [243, 341] on span "Advanced" at bounding box center [234, 345] width 56 height 16
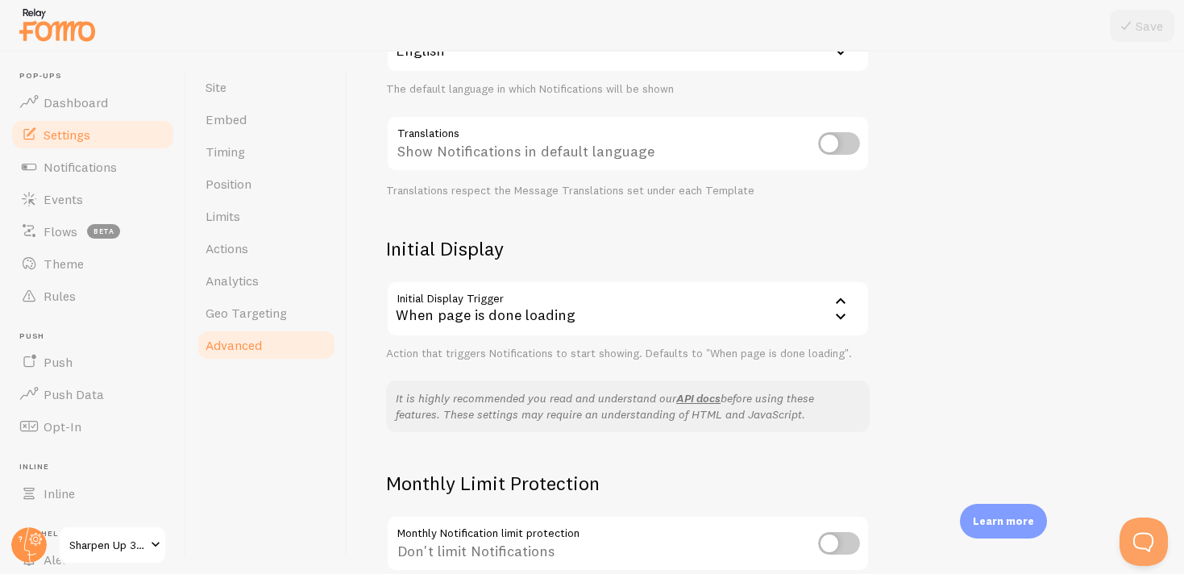
scroll to position [360, 0]
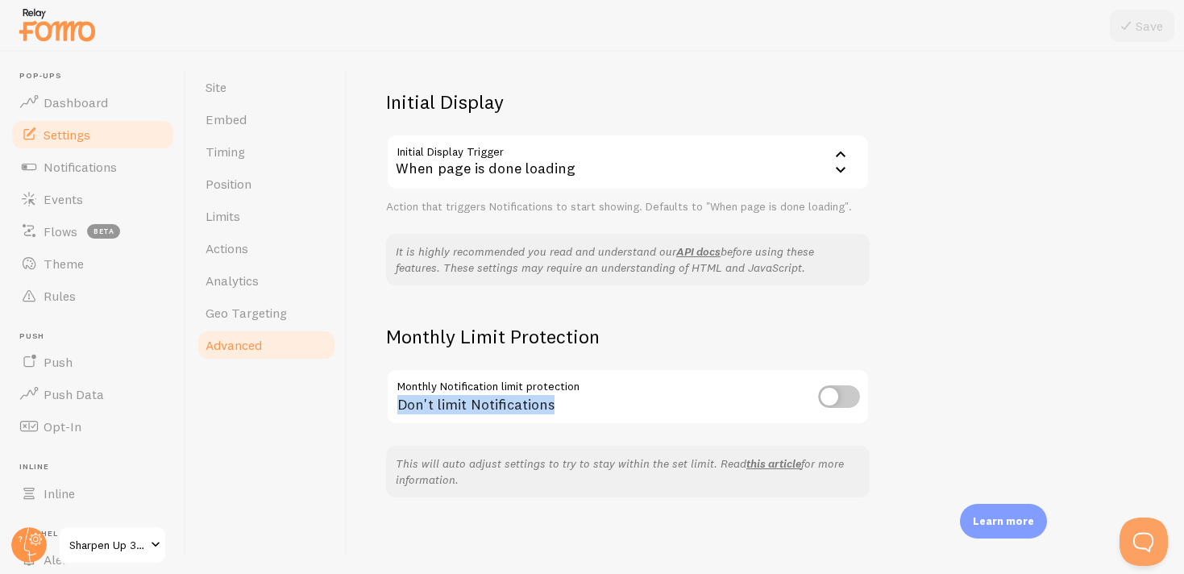
drag, startPoint x: 422, startPoint y: 383, endPoint x: 571, endPoint y: 408, distance: 150.4
click at [571, 408] on div "Don't limit Notifications" at bounding box center [628, 397] width 484 height 59
click at [57, 170] on span "Notifications" at bounding box center [80, 167] width 73 height 16
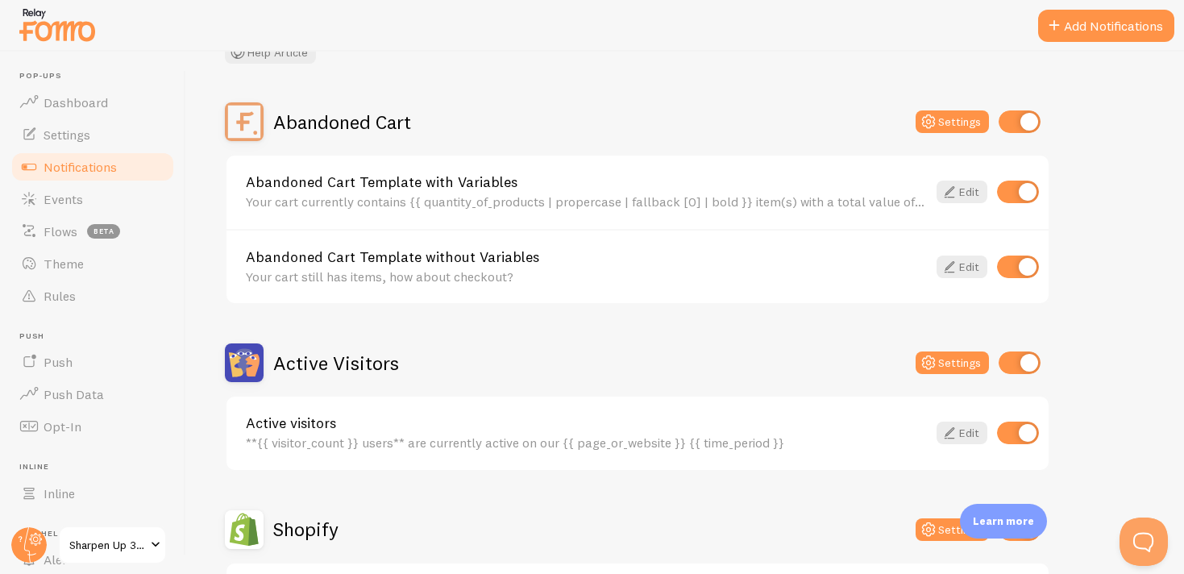
scroll to position [109, 0]
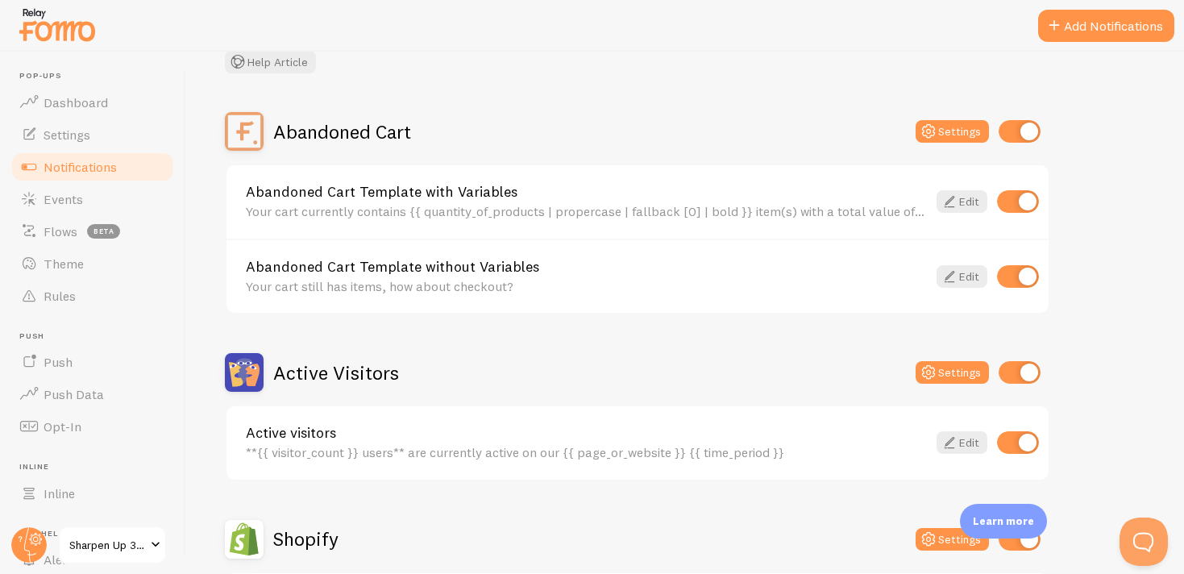
click at [1028, 196] on input "checkbox" at bounding box center [1018, 201] width 42 height 23
checkbox input "false"
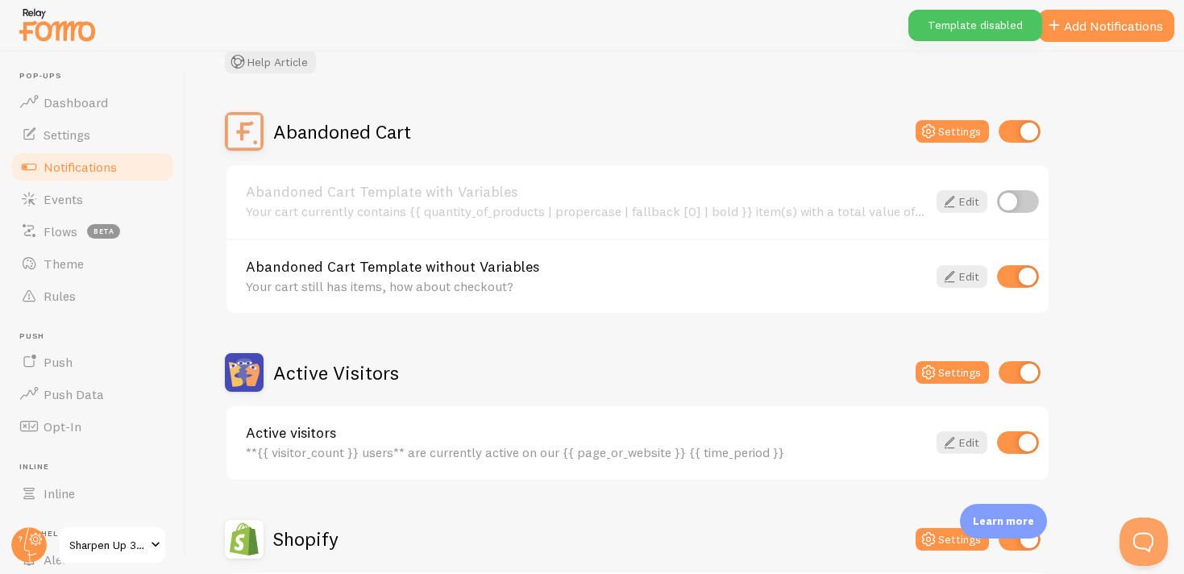
click at [1024, 275] on input "checkbox" at bounding box center [1018, 276] width 42 height 23
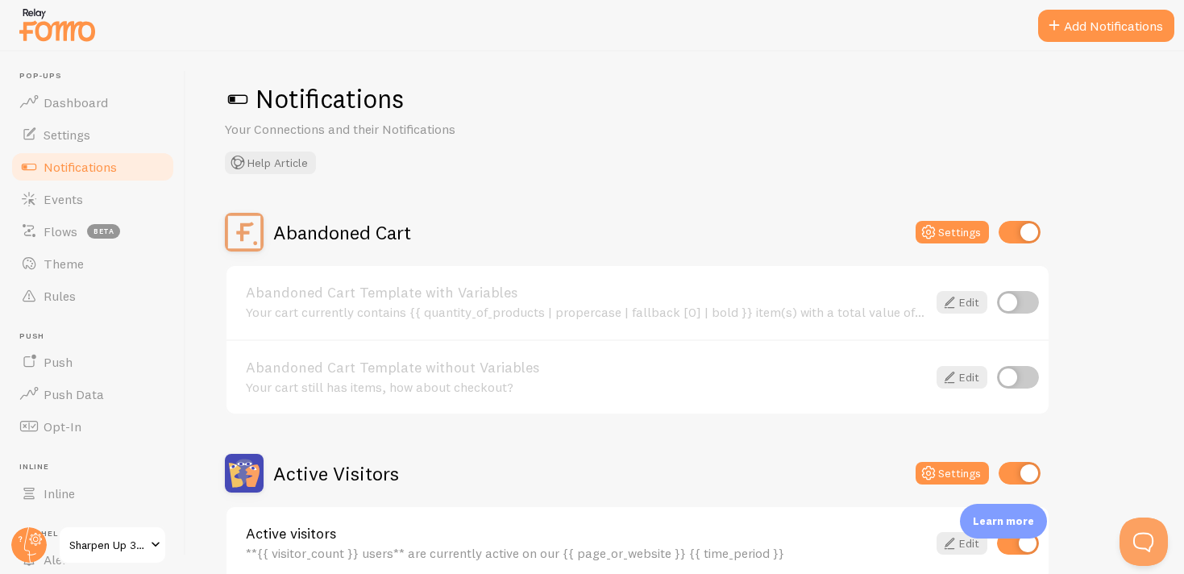
scroll to position [6, 0]
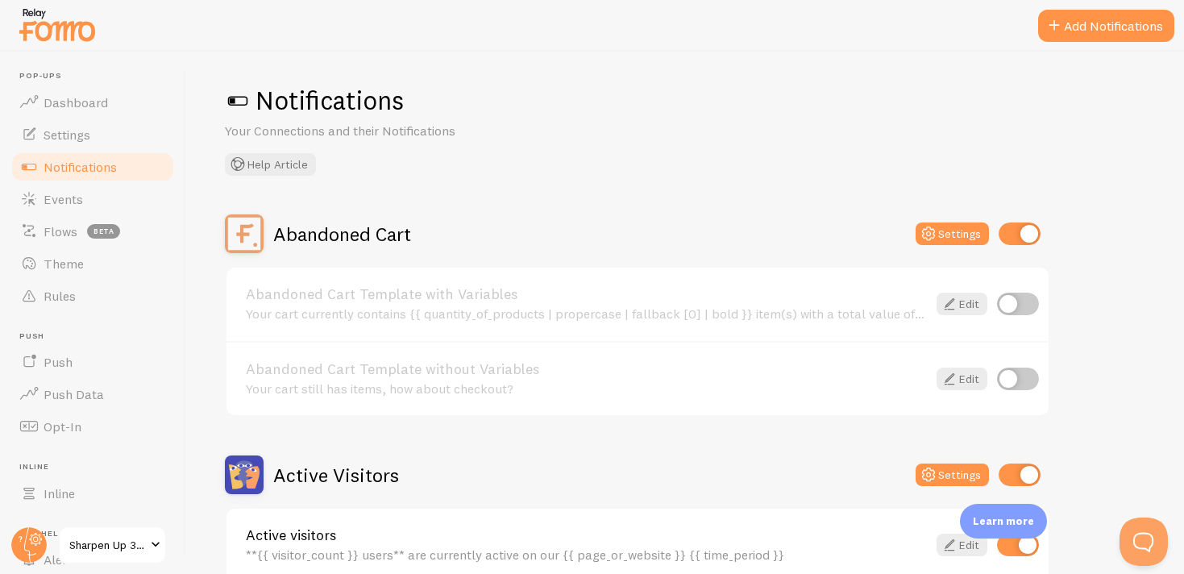
click at [1015, 384] on input "checkbox" at bounding box center [1018, 379] width 42 height 23
checkbox input "true"
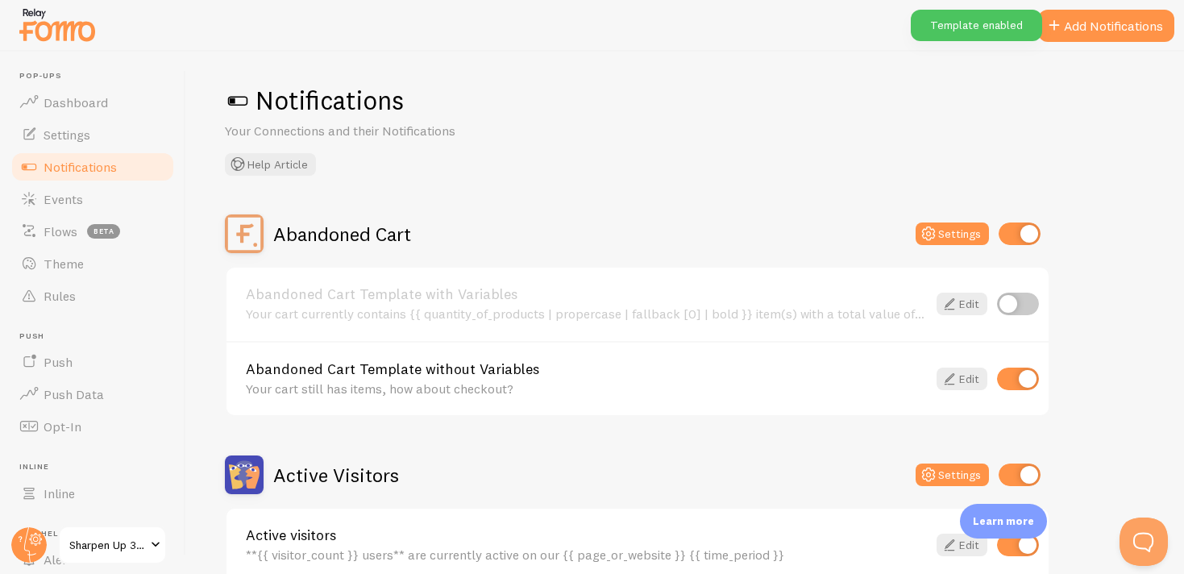
click at [1040, 377] on div "Abandoned Cart Template without Variables Your cart still has items, how about …" at bounding box center [637, 378] width 822 height 75
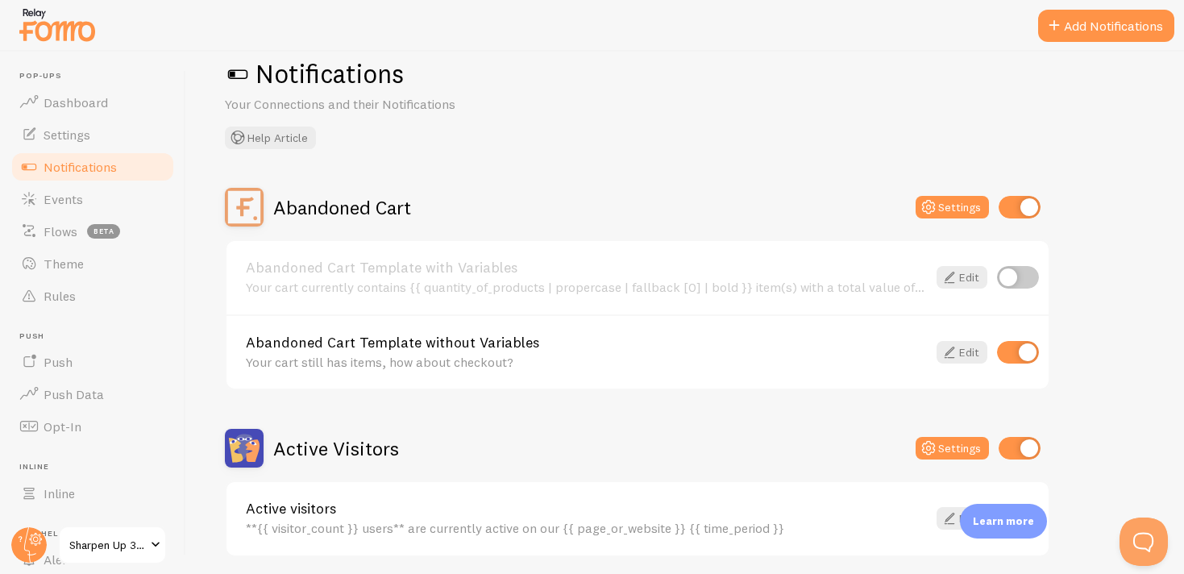
scroll to position [0, 0]
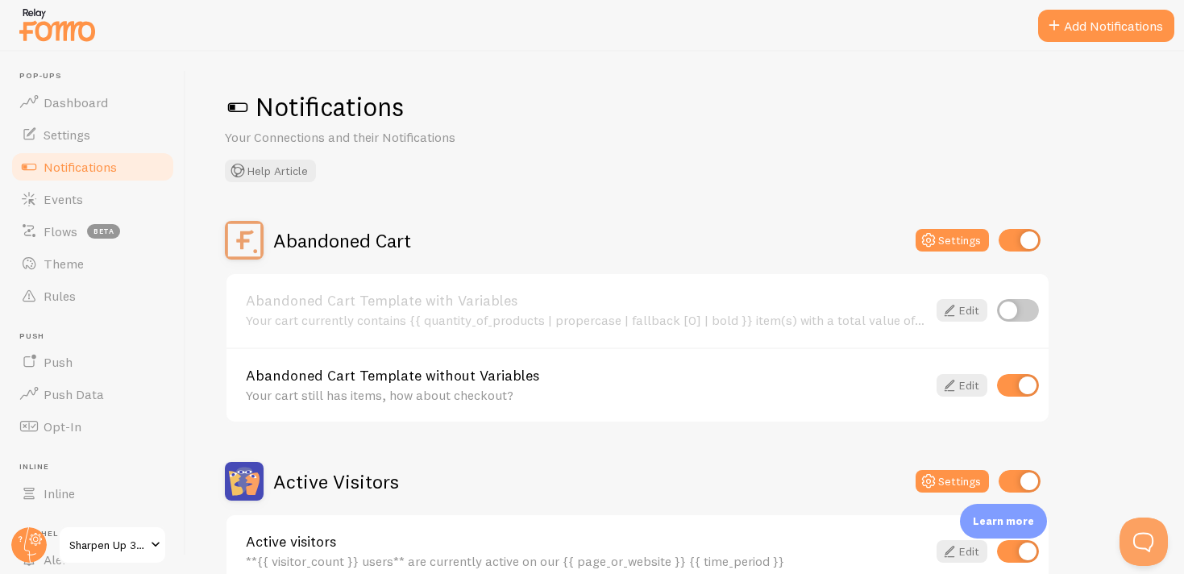
drag, startPoint x: 274, startPoint y: 240, endPoint x: 488, endPoint y: 246, distance: 214.5
click at [489, 246] on div "Abandoned Cart Settings" at bounding box center [637, 240] width 825 height 39
click at [488, 246] on div "Abandoned Cart Settings" at bounding box center [637, 240] width 825 height 39
click at [77, 193] on span "Events" at bounding box center [63, 199] width 39 height 16
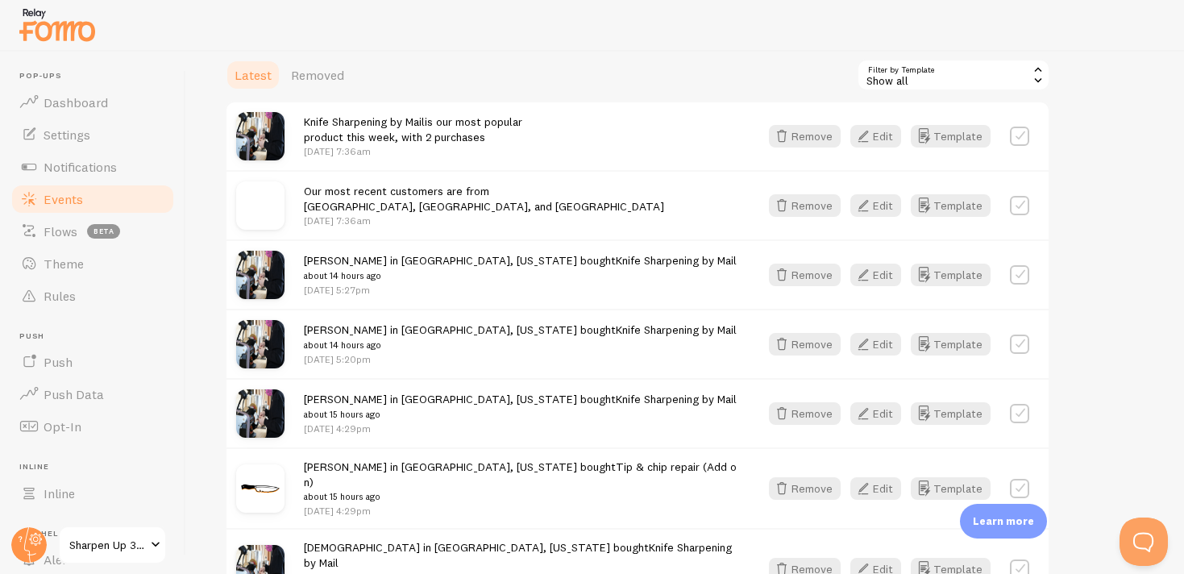
scroll to position [397, 0]
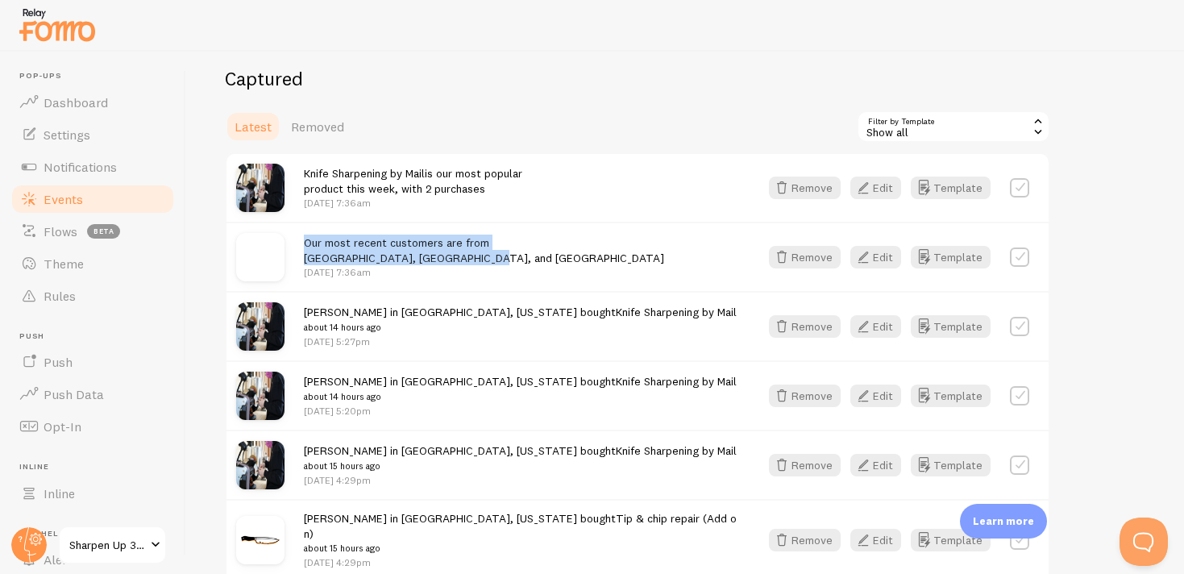
drag, startPoint x: 303, startPoint y: 239, endPoint x: 497, endPoint y: 260, distance: 195.4
click at [497, 260] on div "Our most recent customers are from [GEOGRAPHIC_DATA], [GEOGRAPHIC_DATA], and [G…" at bounding box center [637, 256] width 822 height 69
click at [500, 253] on div "Our most recent customers are from [GEOGRAPHIC_DATA], [GEOGRAPHIC_DATA], and [G…" at bounding box center [522, 257] width 436 height 45
click at [886, 260] on button "Edit" at bounding box center [875, 257] width 51 height 23
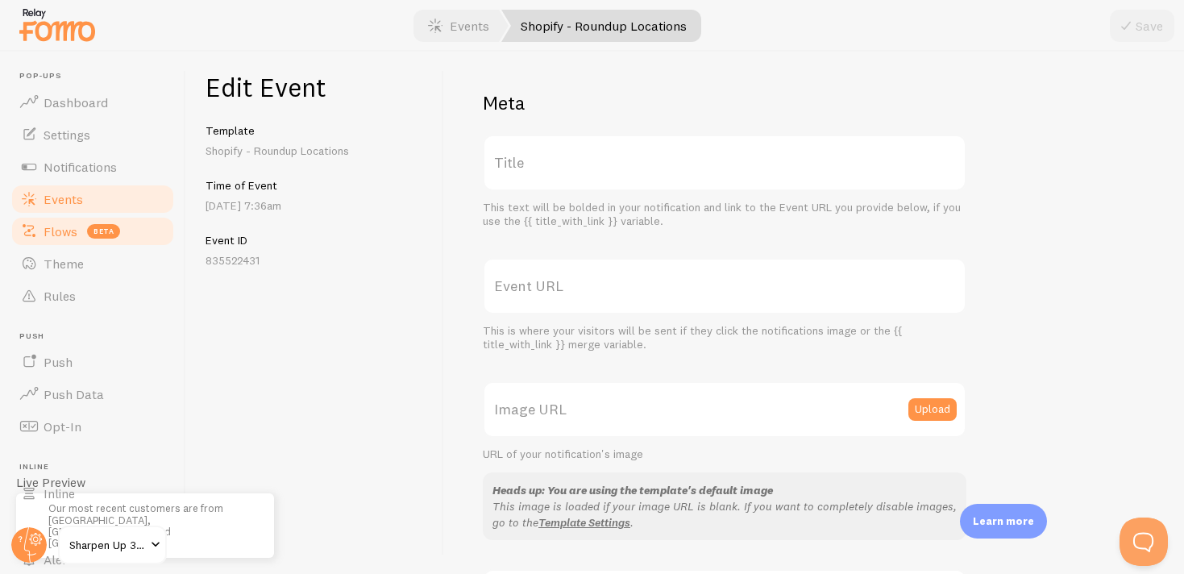
click at [81, 232] on link "Flows beta" at bounding box center [93, 231] width 166 height 32
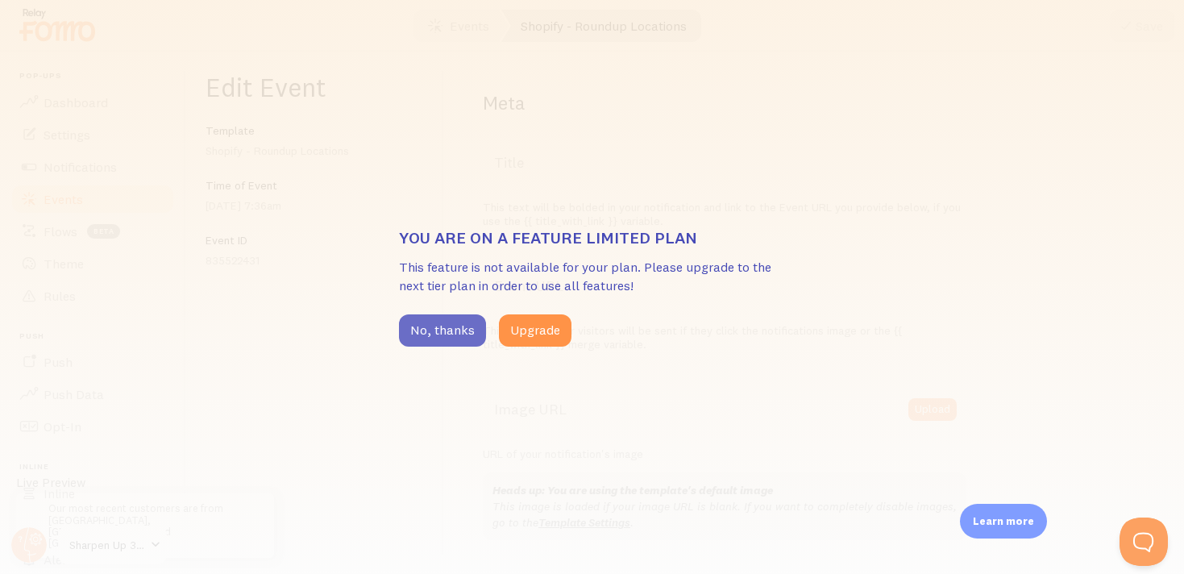
click at [438, 323] on button "No, thanks" at bounding box center [442, 330] width 87 height 32
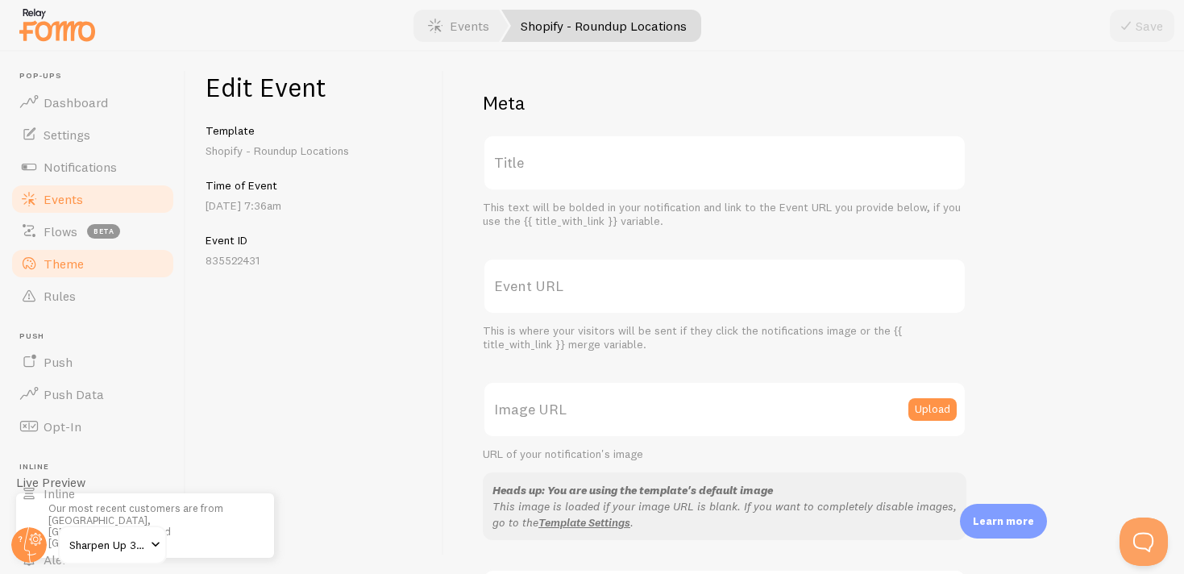
click at [51, 267] on span "Theme" at bounding box center [64, 263] width 40 height 16
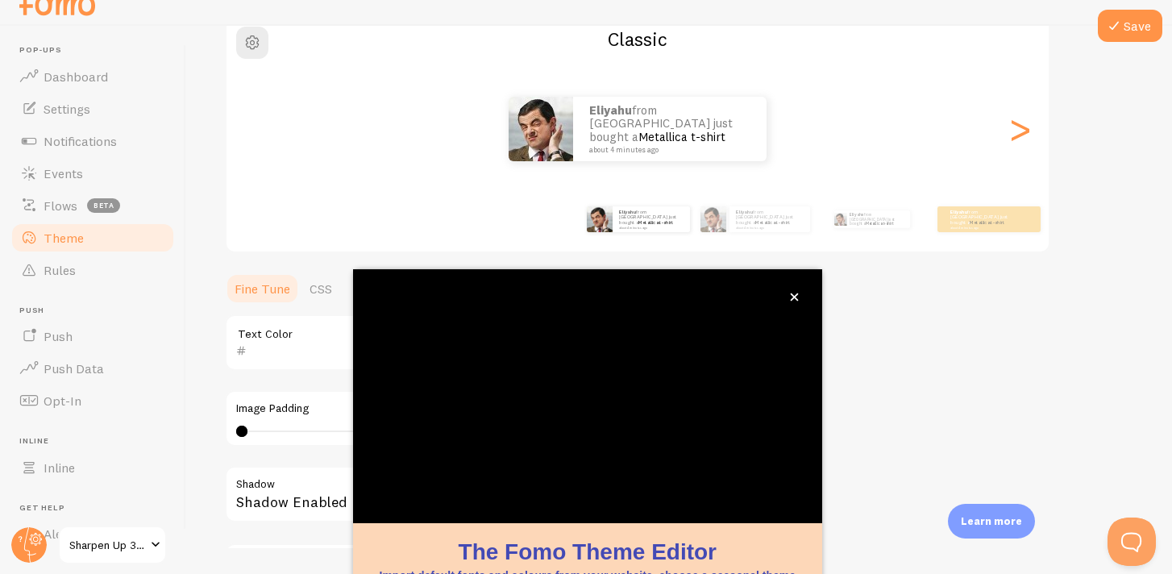
scroll to position [62, 0]
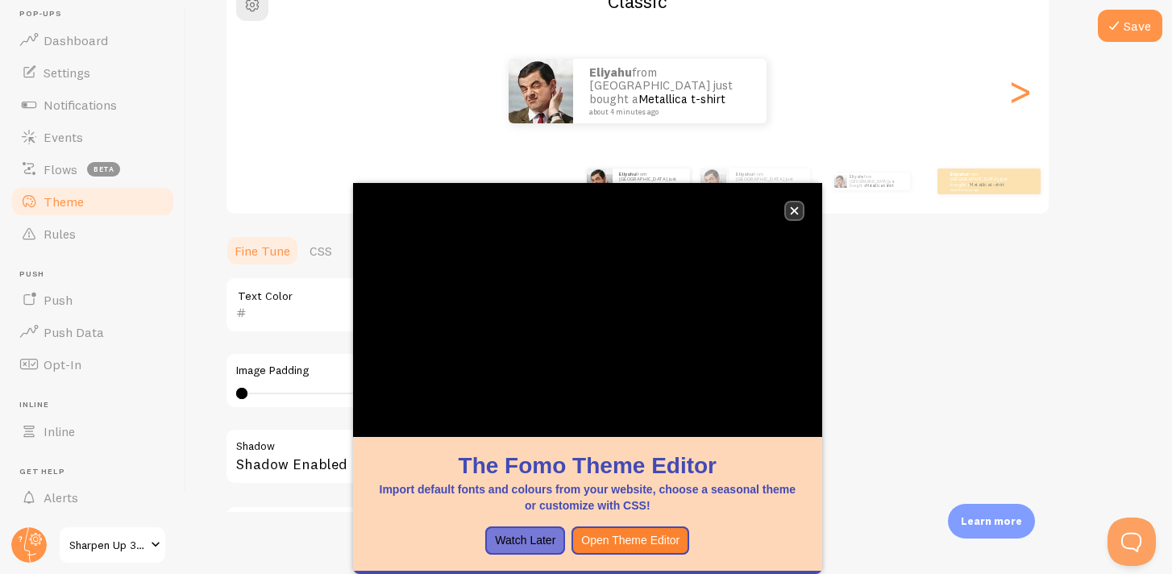
click at [795, 218] on button "close," at bounding box center [794, 210] width 17 height 17
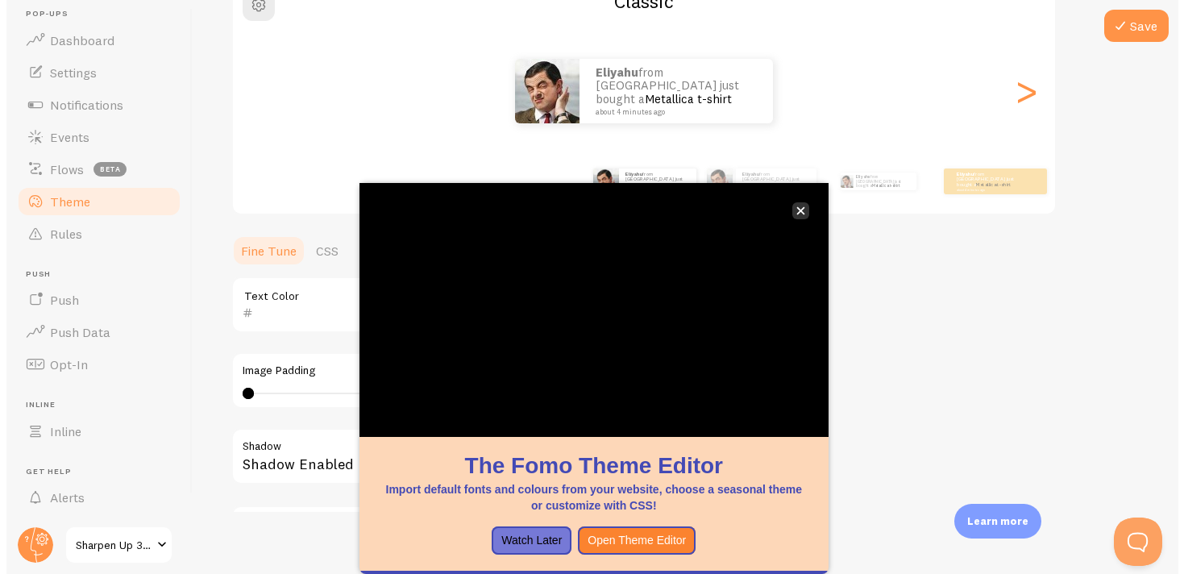
scroll to position [0, 0]
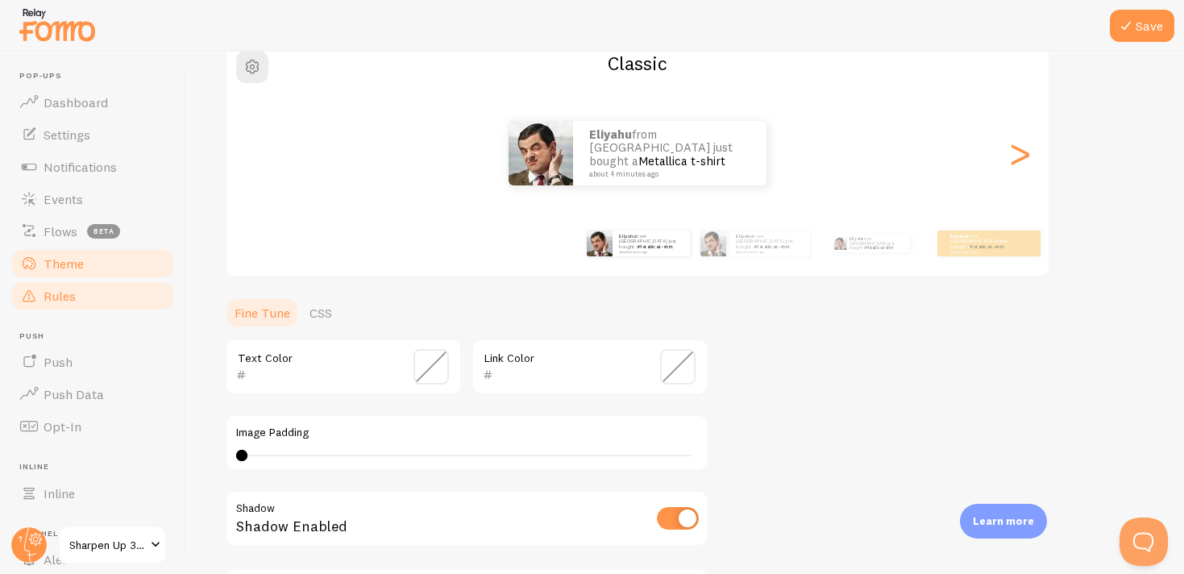
click at [98, 297] on link "Rules" at bounding box center [93, 296] width 166 height 32
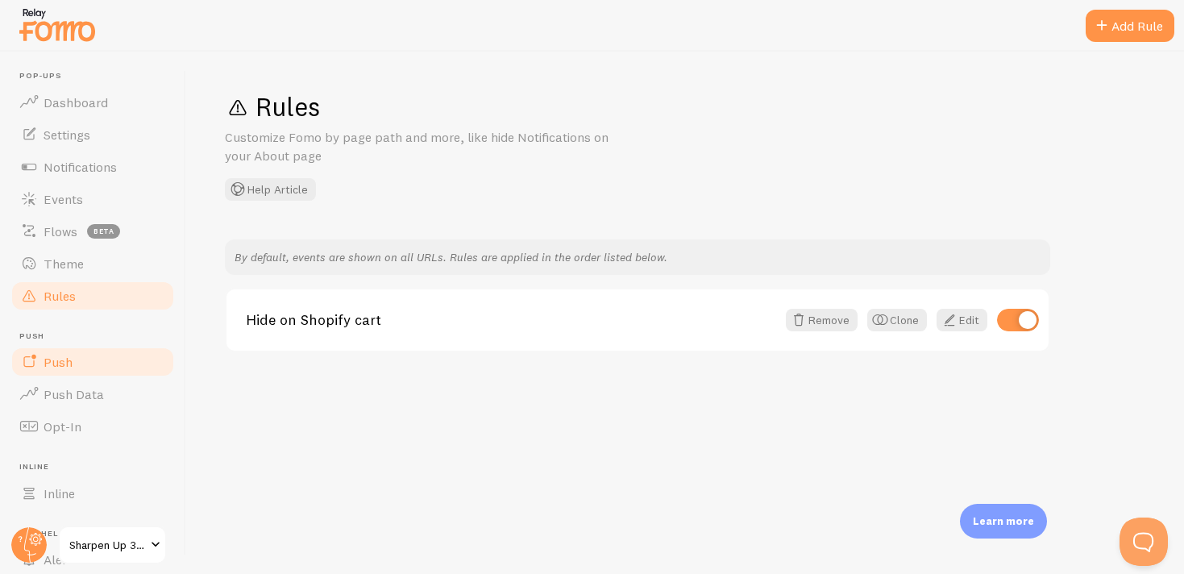
scroll to position [39, 0]
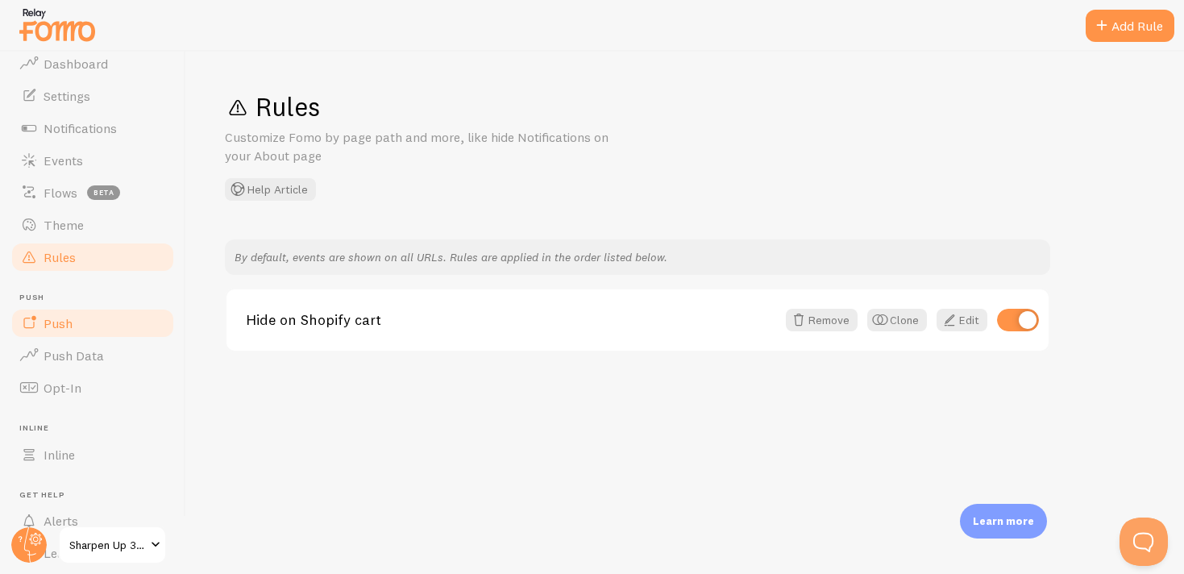
click at [94, 331] on link "Push" at bounding box center [93, 323] width 166 height 32
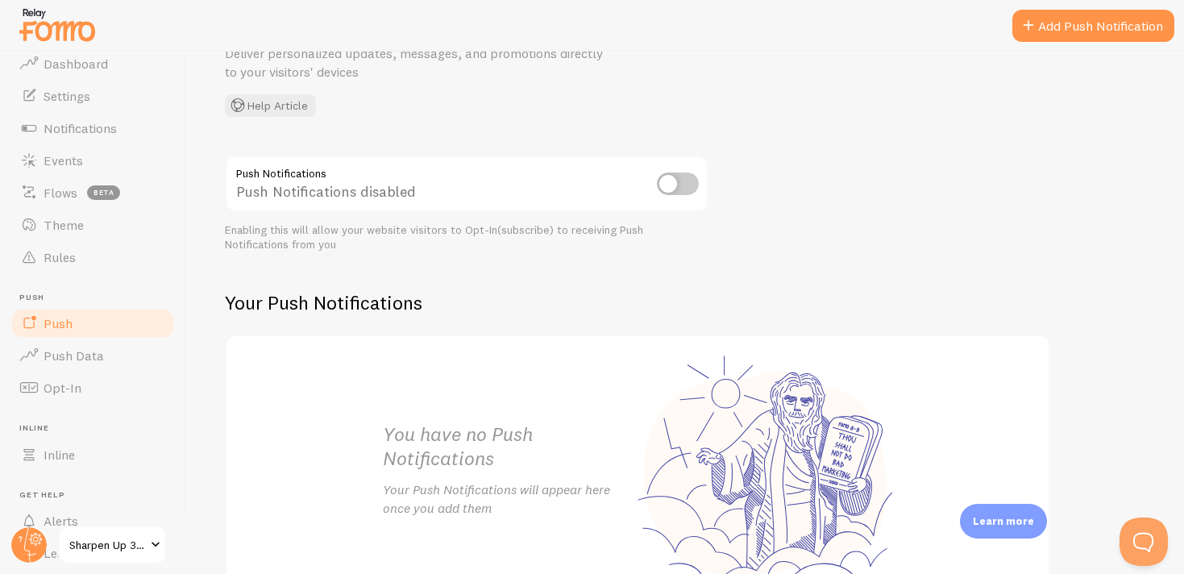
scroll to position [219, 0]
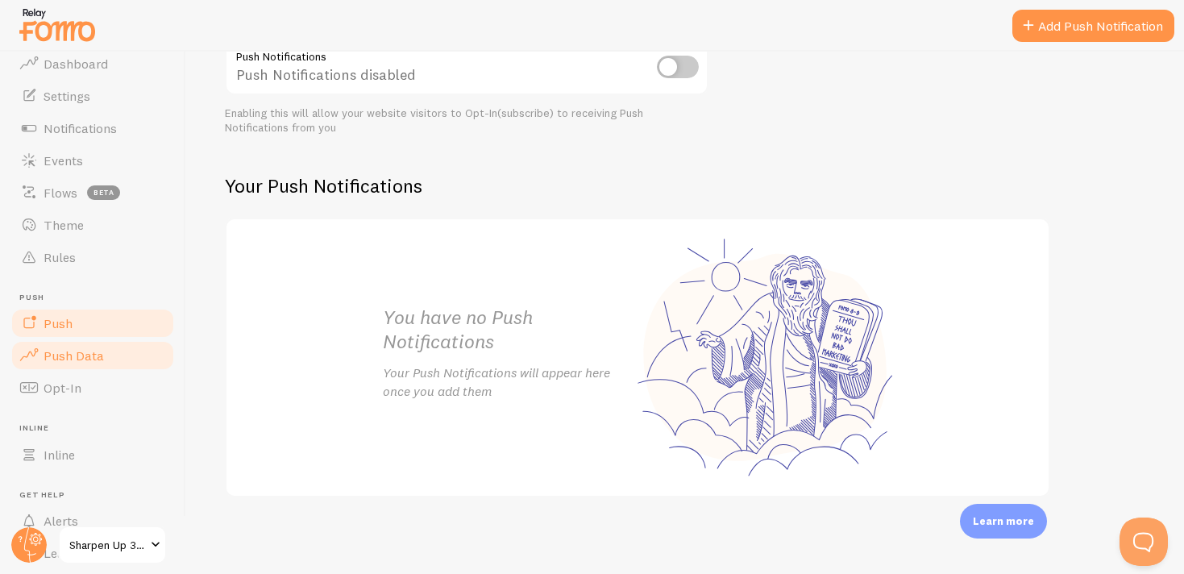
click at [93, 356] on span "Push Data" at bounding box center [74, 355] width 60 height 16
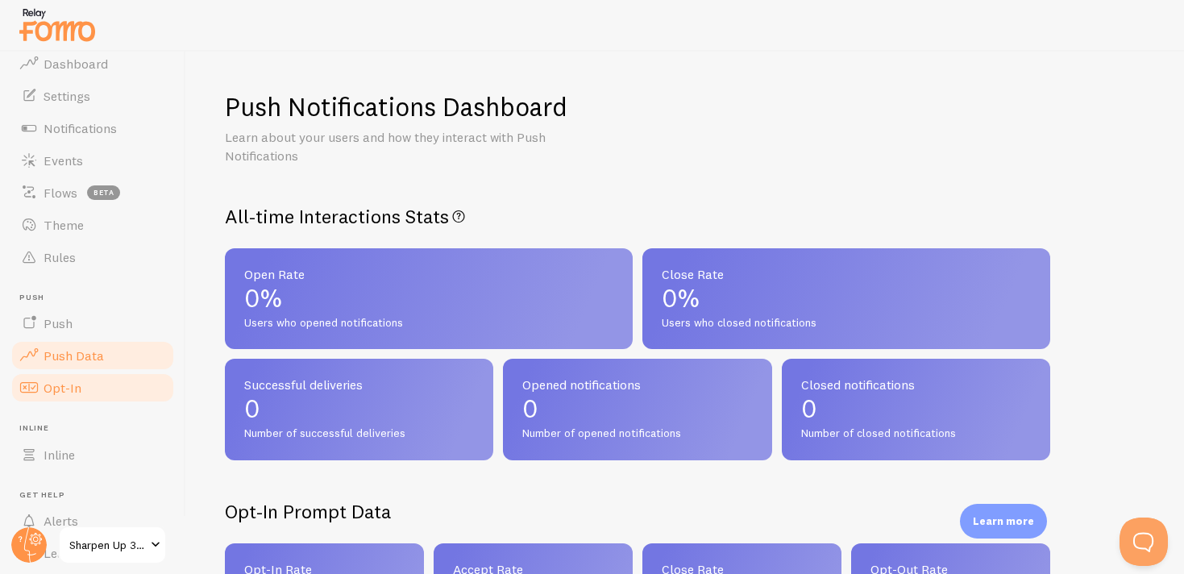
click at [92, 380] on link "Opt-In" at bounding box center [93, 388] width 166 height 32
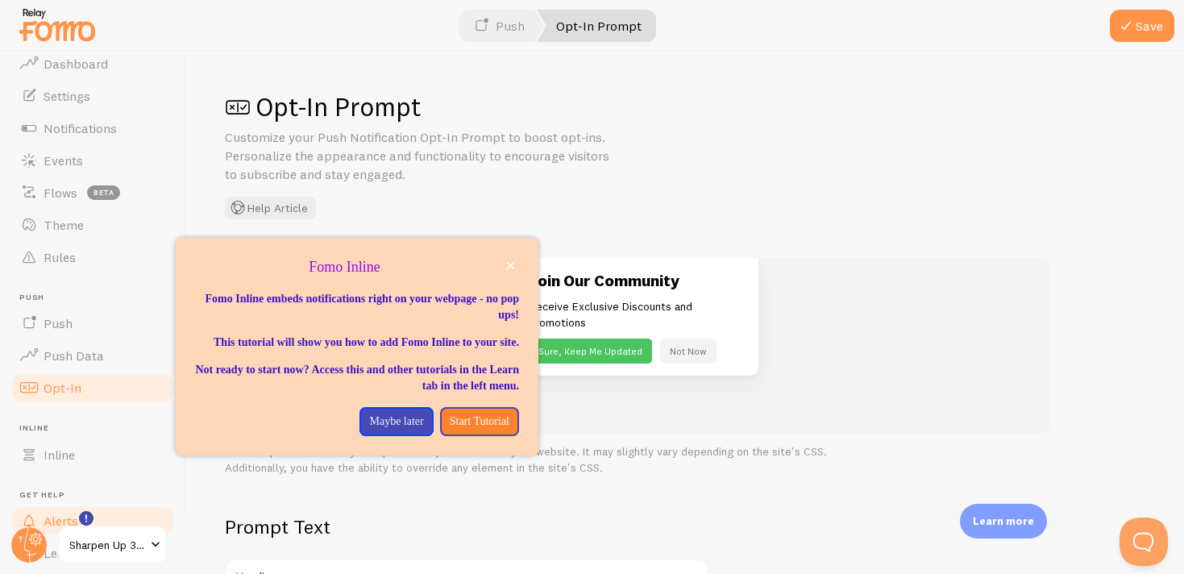
scroll to position [124, 0]
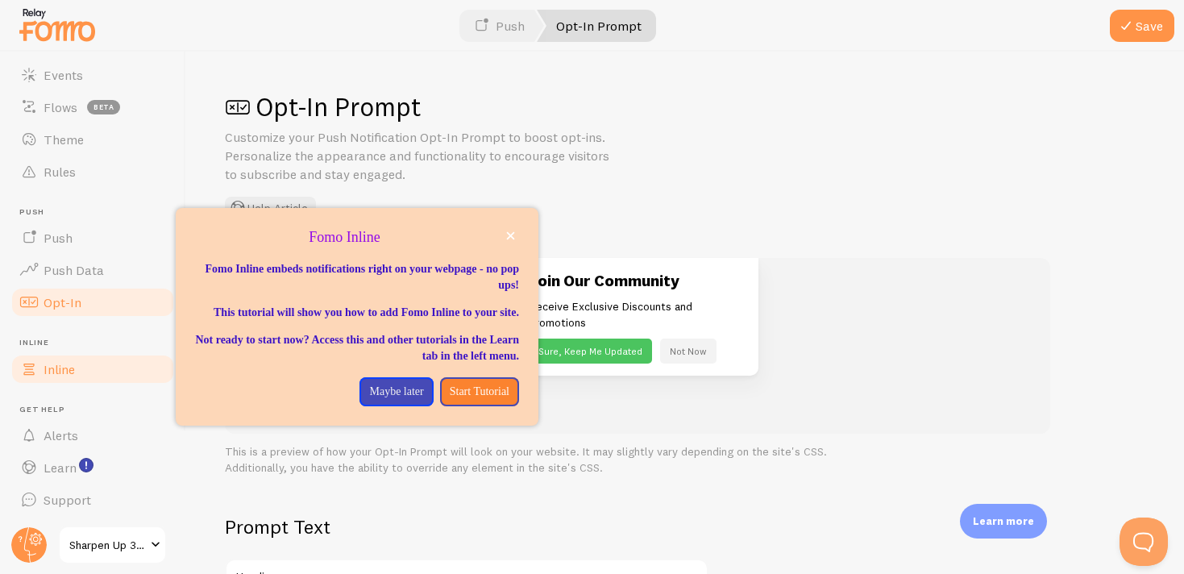
click at [79, 380] on link "Inline" at bounding box center [93, 369] width 166 height 32
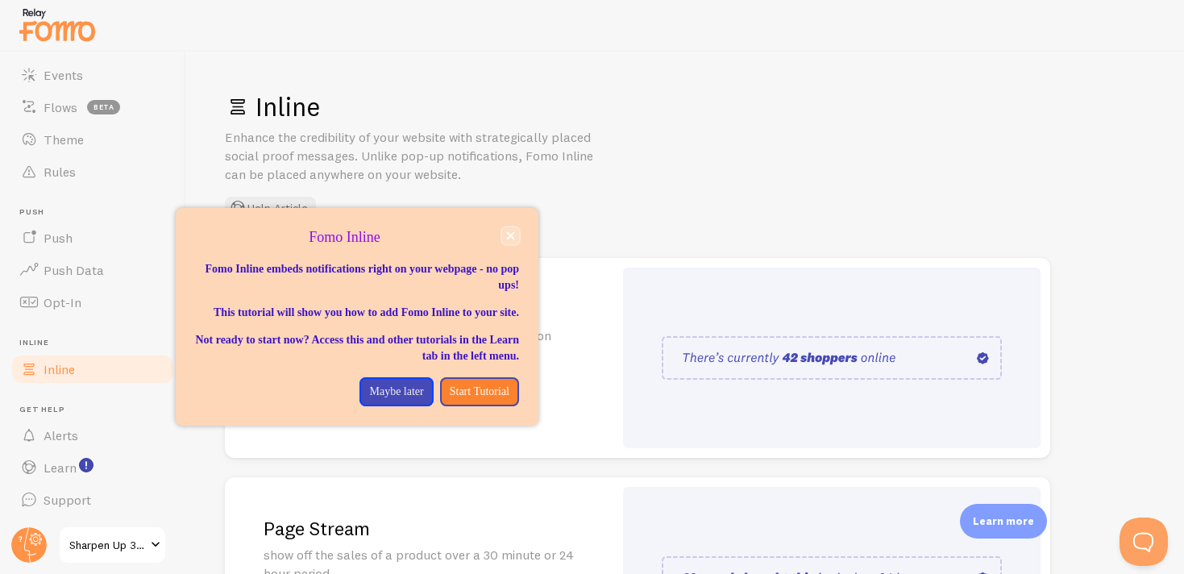
click at [513, 230] on button "close," at bounding box center [510, 235] width 17 height 17
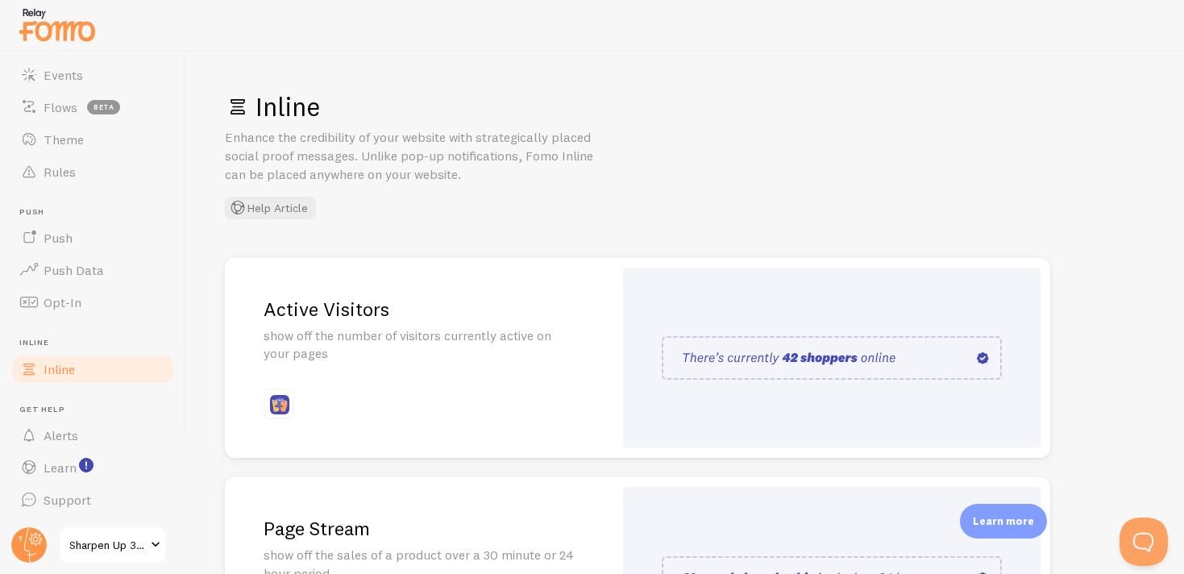
scroll to position [47, 0]
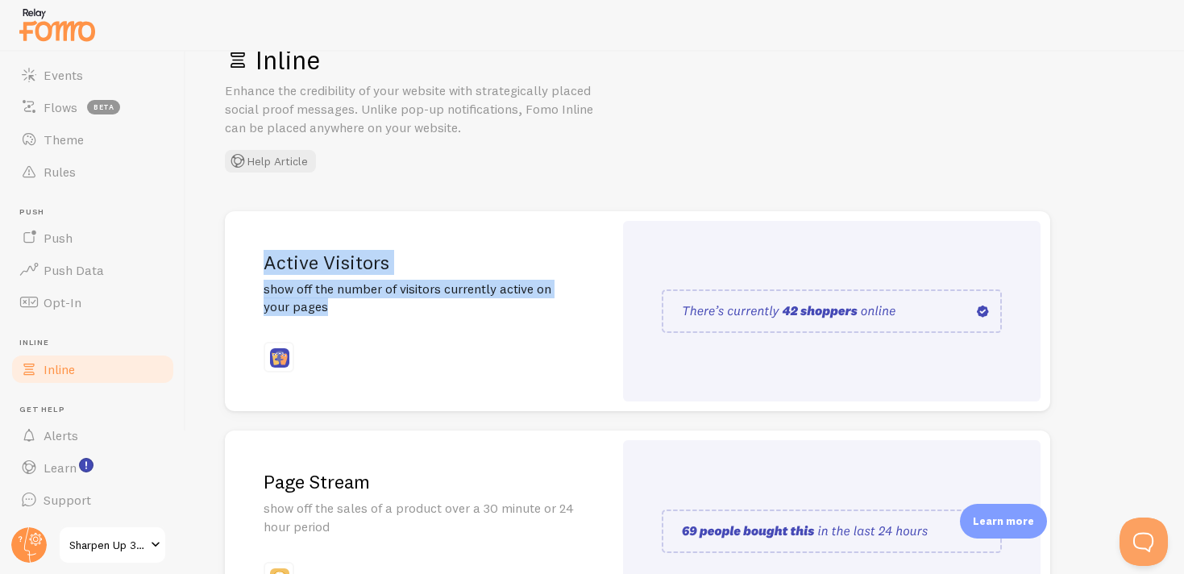
drag, startPoint x: 262, startPoint y: 260, endPoint x: 404, endPoint y: 305, distance: 149.1
click at [405, 307] on div "Active Visitors show off the number of visitors currently active on your pages" at bounding box center [419, 311] width 388 height 201
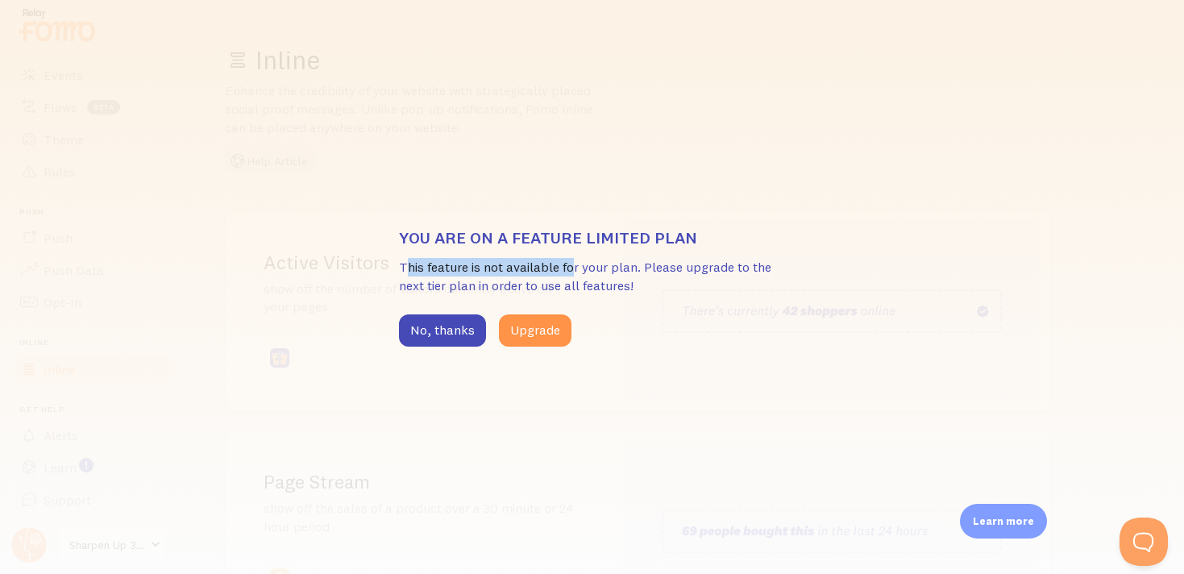
drag, startPoint x: 403, startPoint y: 261, endPoint x: 575, endPoint y: 261, distance: 172.5
click at [575, 261] on p "This feature is not available for your plan. Please upgrade to the next tier pl…" at bounding box center [592, 276] width 387 height 37
drag, startPoint x: 621, startPoint y: 267, endPoint x: 675, endPoint y: 268, distance: 53.2
click at [675, 268] on p "This feature is not available for your plan. Please upgrade to the next tier pl…" at bounding box center [592, 276] width 387 height 37
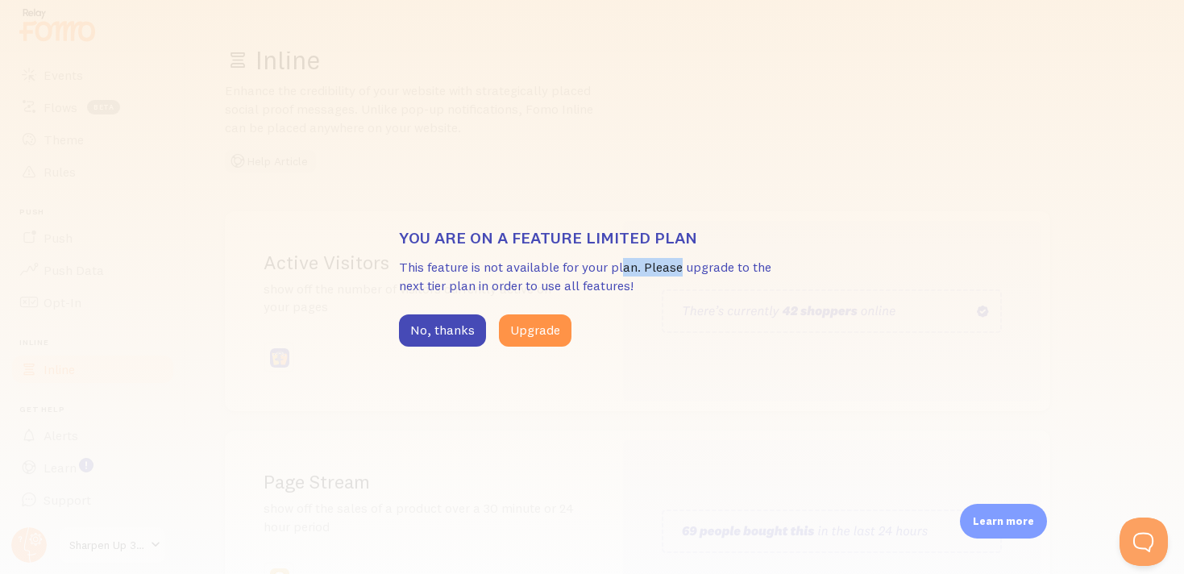
click at [675, 268] on p "This feature is not available for your plan. Please upgrade to the next tier pl…" at bounding box center [592, 276] width 387 height 37
click at [518, 331] on button "Upgrade" at bounding box center [535, 330] width 73 height 32
